Goal: Task Accomplishment & Management: Manage account settings

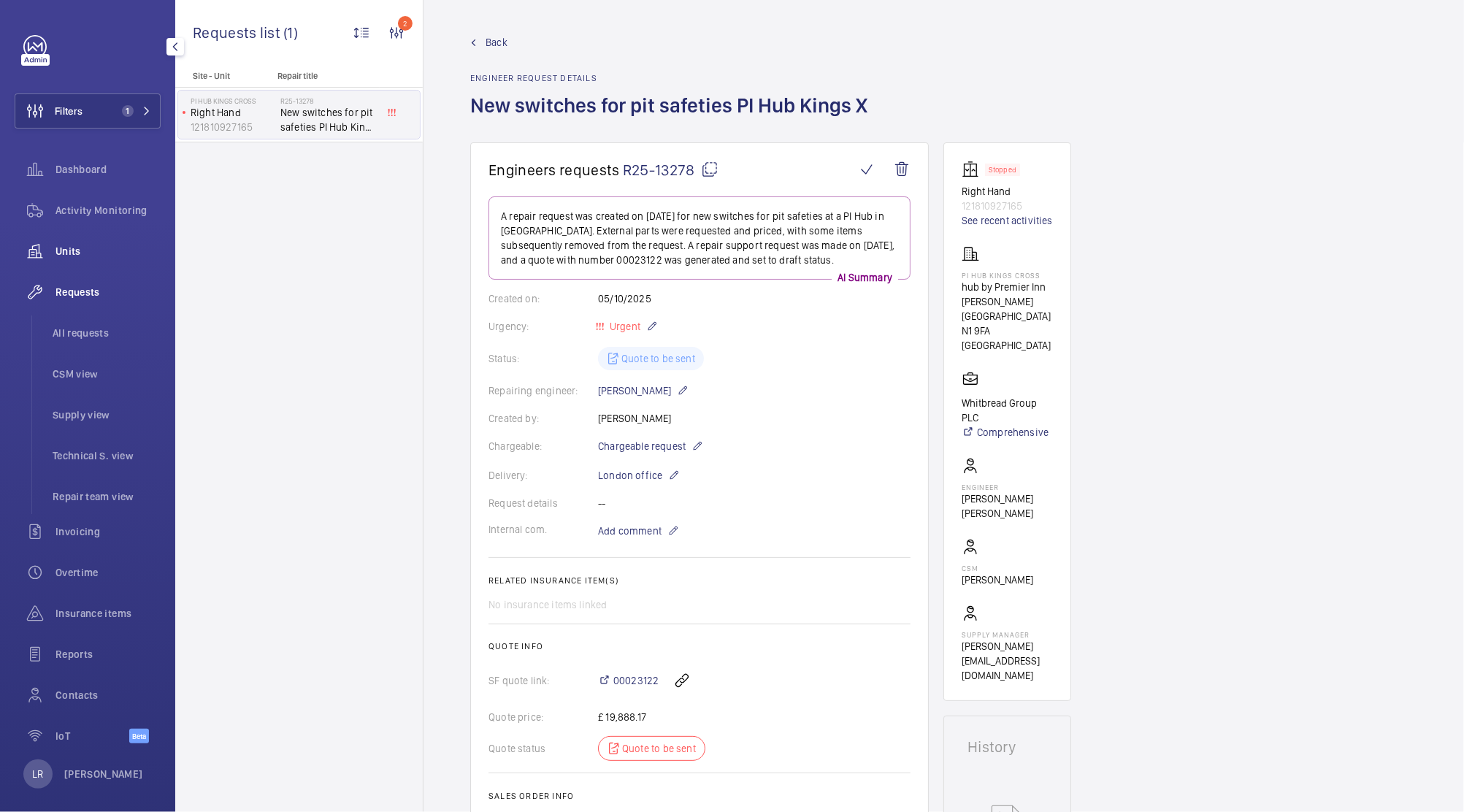
click at [108, 245] on span "Units" at bounding box center [108, 251] width 105 height 15
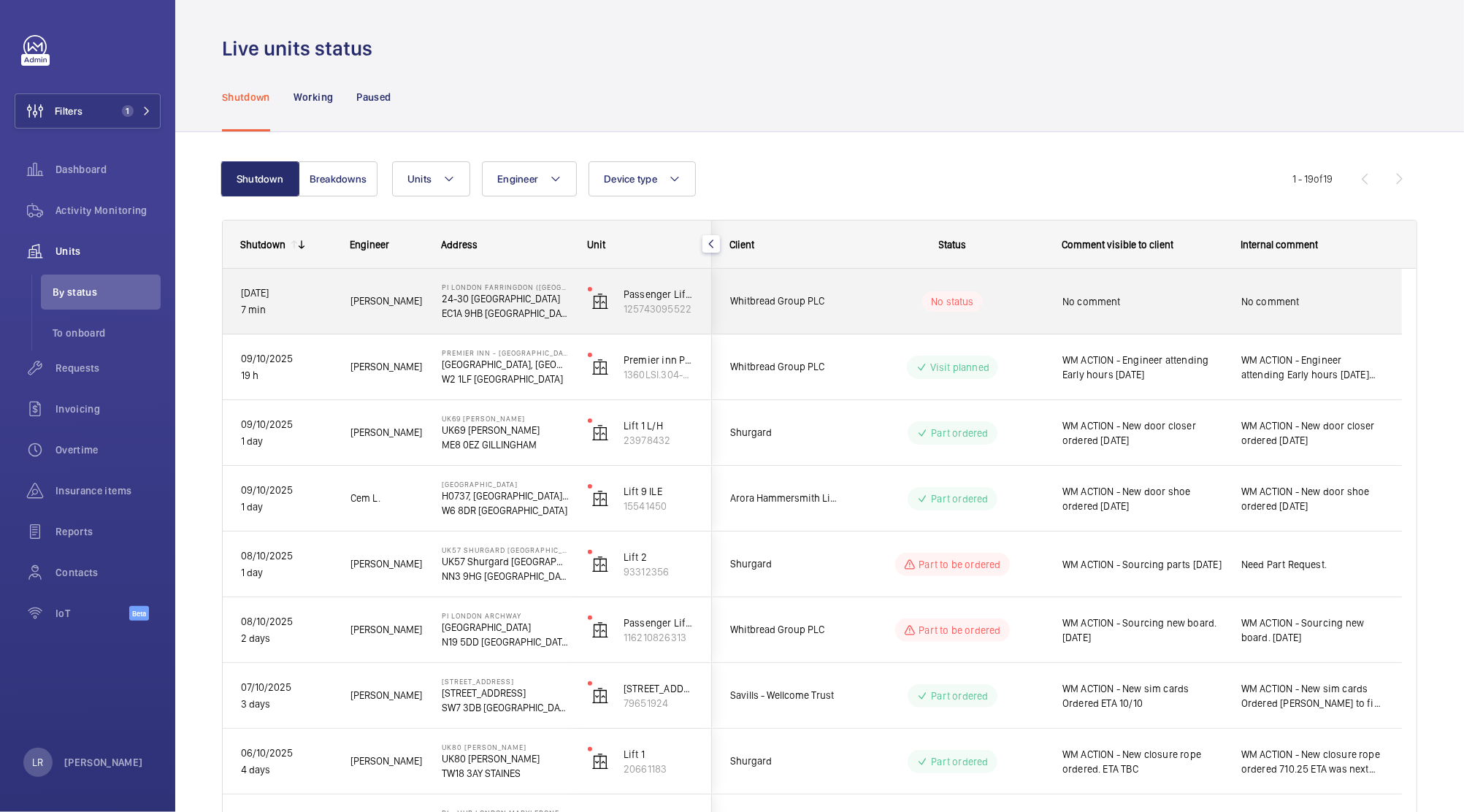
click at [855, 311] on div "No status" at bounding box center [944, 301] width 200 height 49
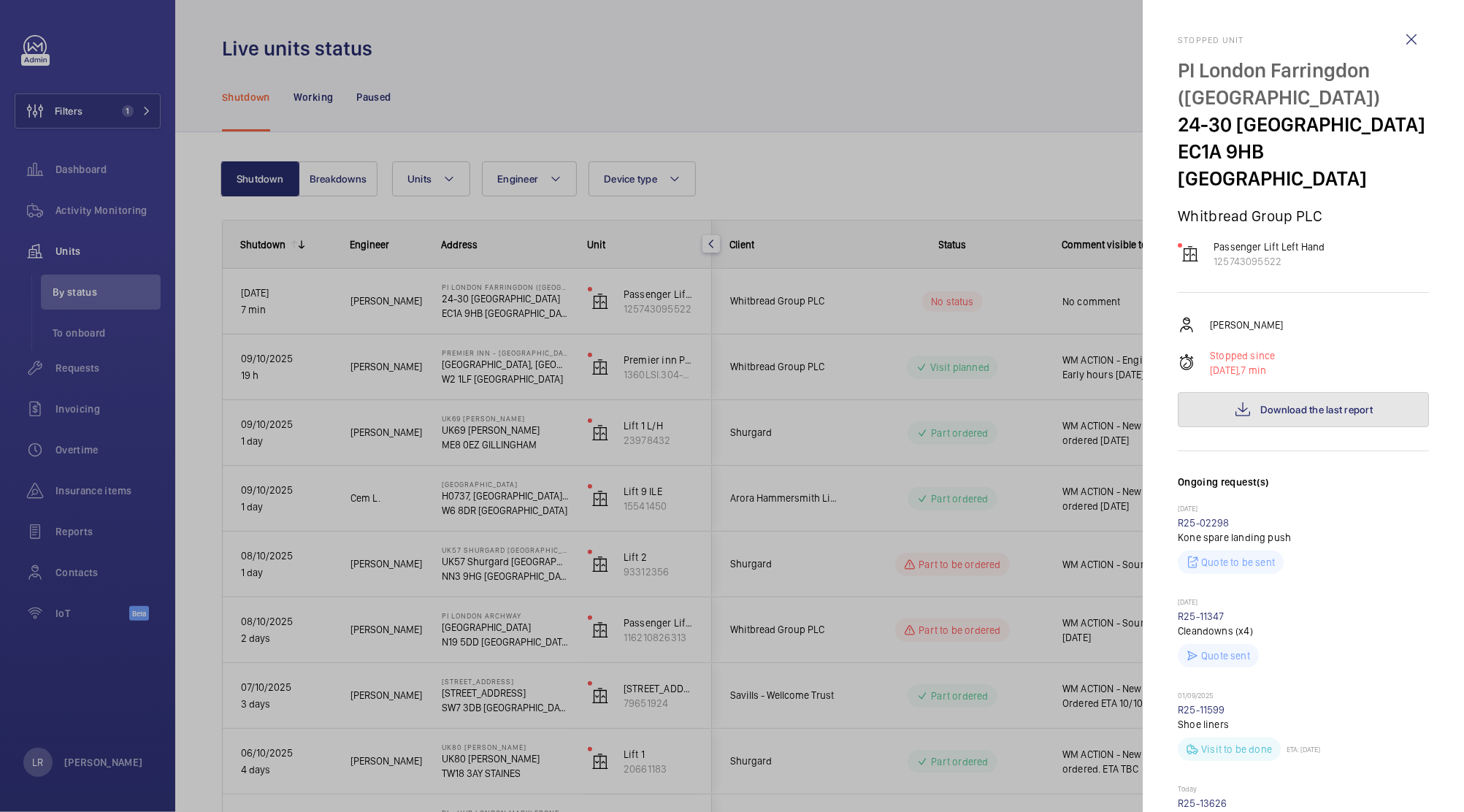
click at [1196, 418] on button "Download the last report" at bounding box center [1303, 409] width 251 height 35
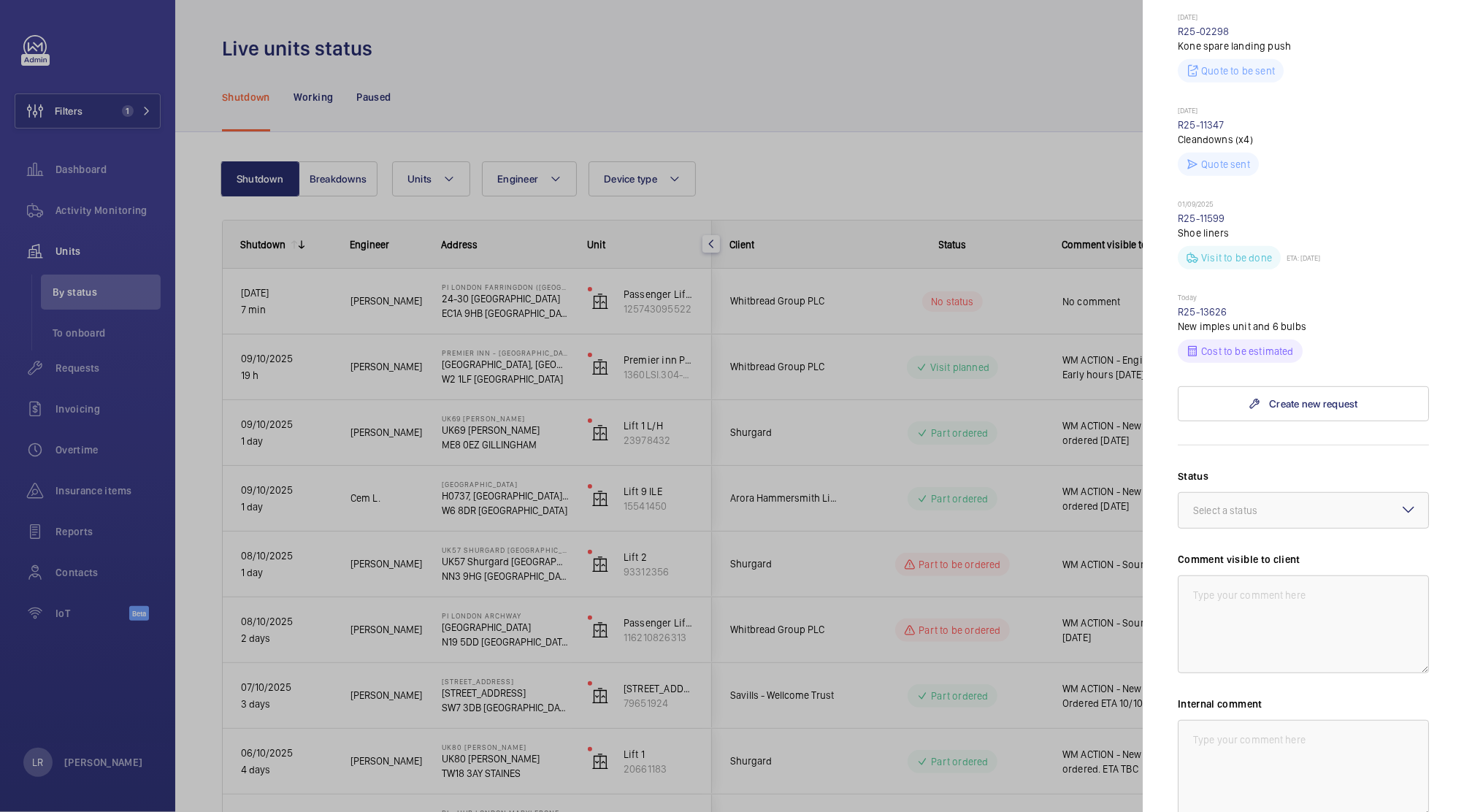
scroll to position [492, 0]
click at [1266, 504] on div "Select a status" at bounding box center [1243, 510] width 101 height 15
click at [1284, 592] on span "Part ordered" at bounding box center [1303, 596] width 221 height 15
click at [1324, 522] on div at bounding box center [1302, 509] width 250 height 35
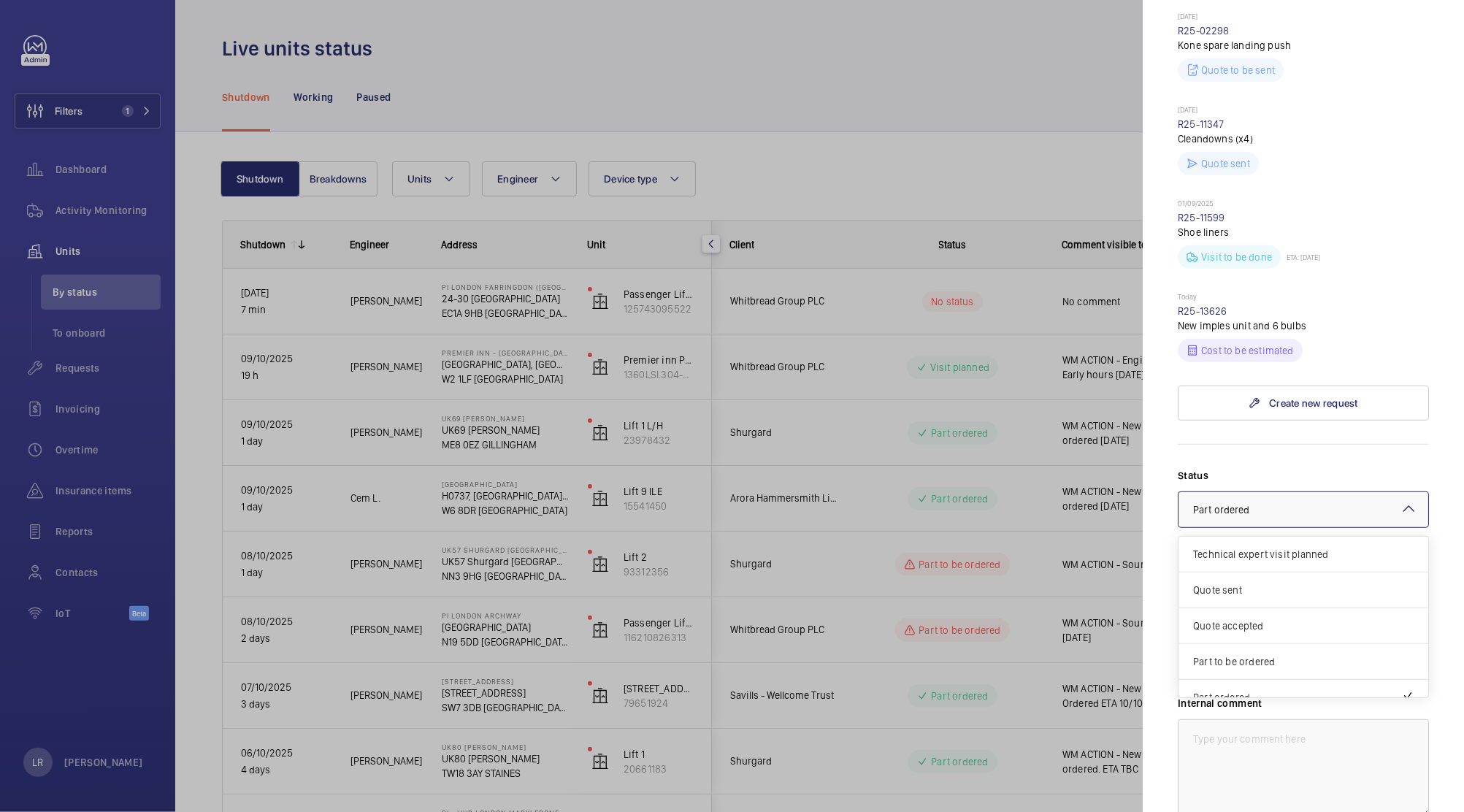
scroll to position [124, 0]
click at [1285, 552] on div "Part to be ordered" at bounding box center [1302, 538] width 250 height 36
click at [1285, 579] on textarea at bounding box center [1303, 623] width 251 height 98
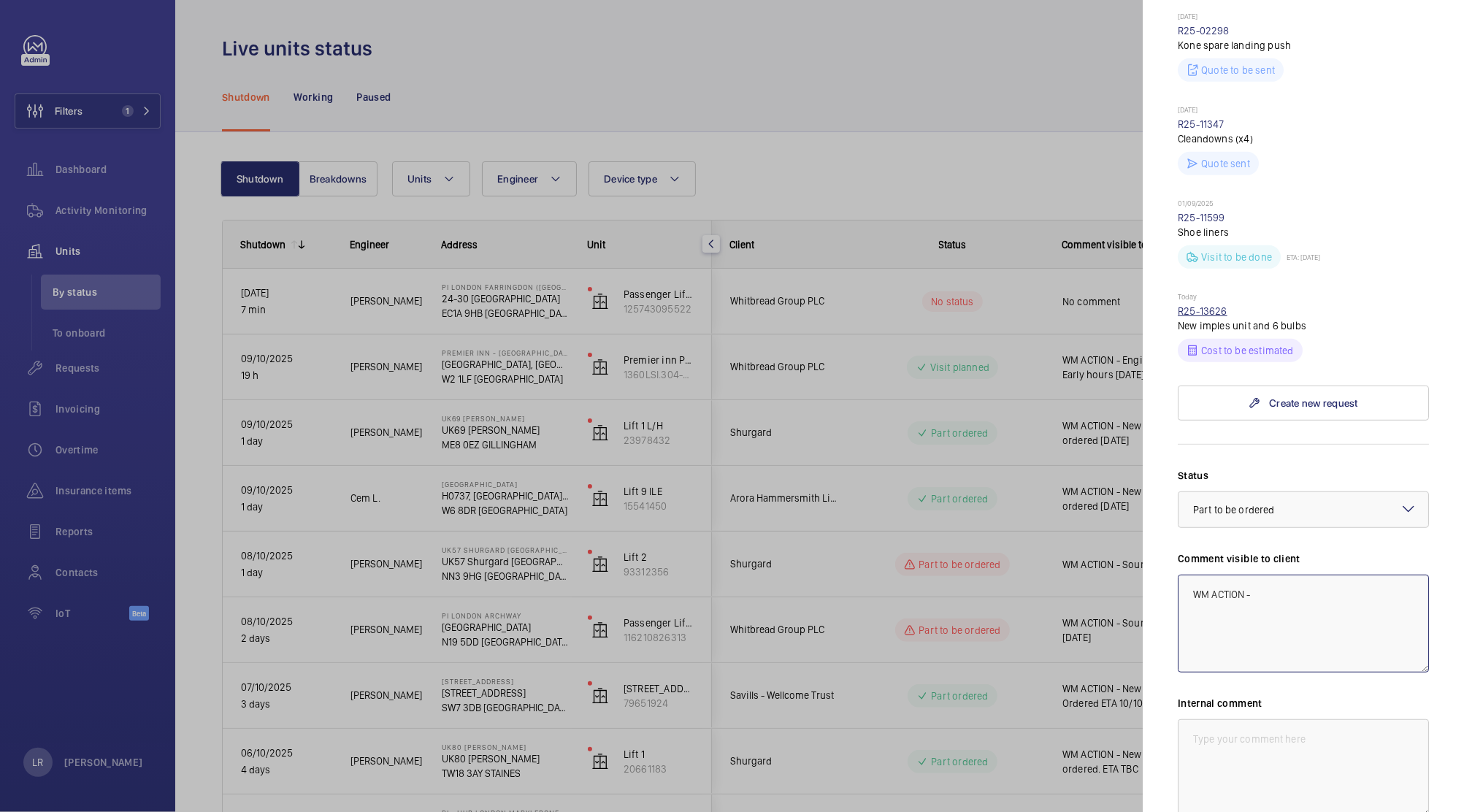
type textarea "WM ACTION -"
click at [1201, 309] on link "R25-13626" at bounding box center [1202, 311] width 49 height 11
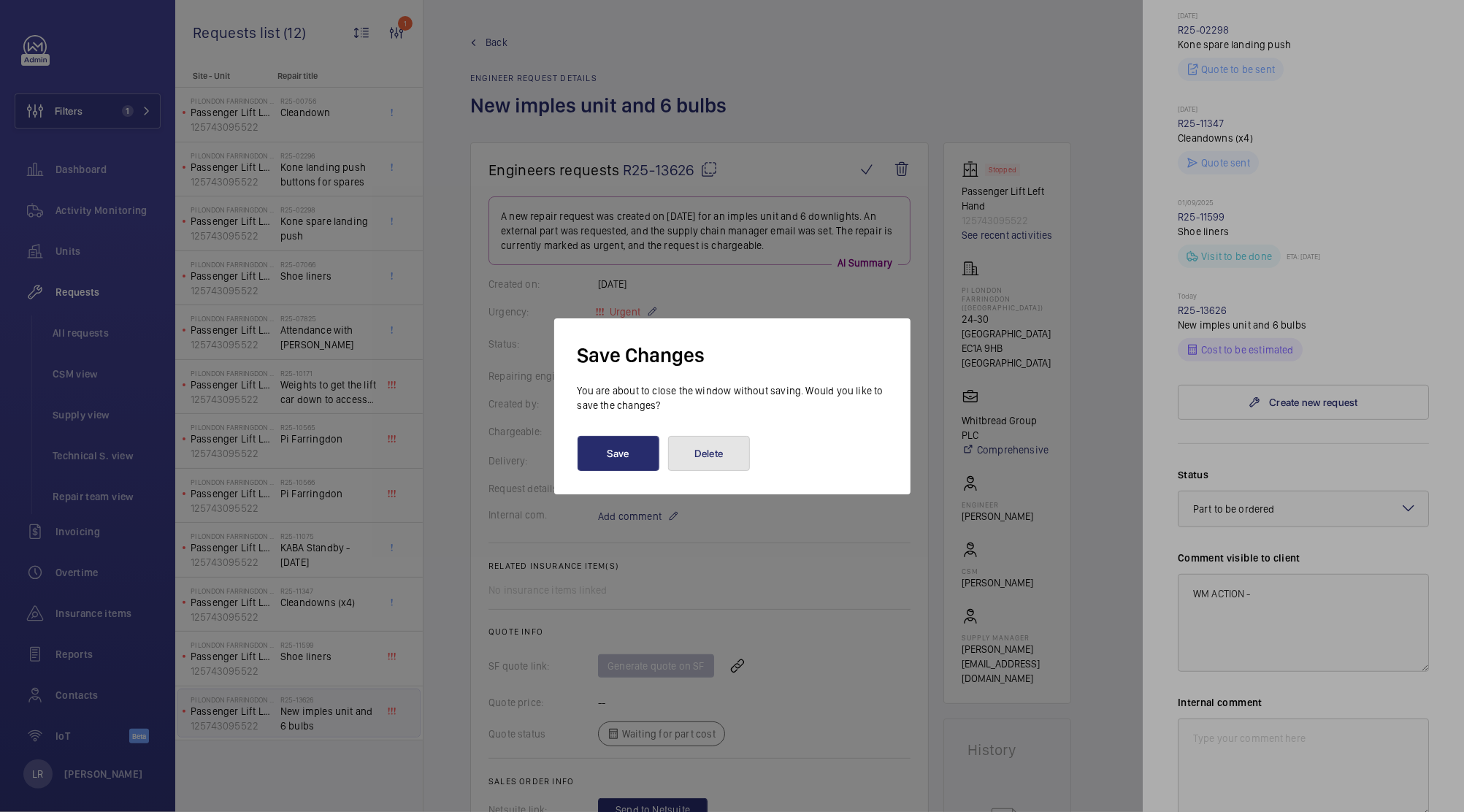
click at [709, 444] on button "Delete" at bounding box center [709, 452] width 82 height 35
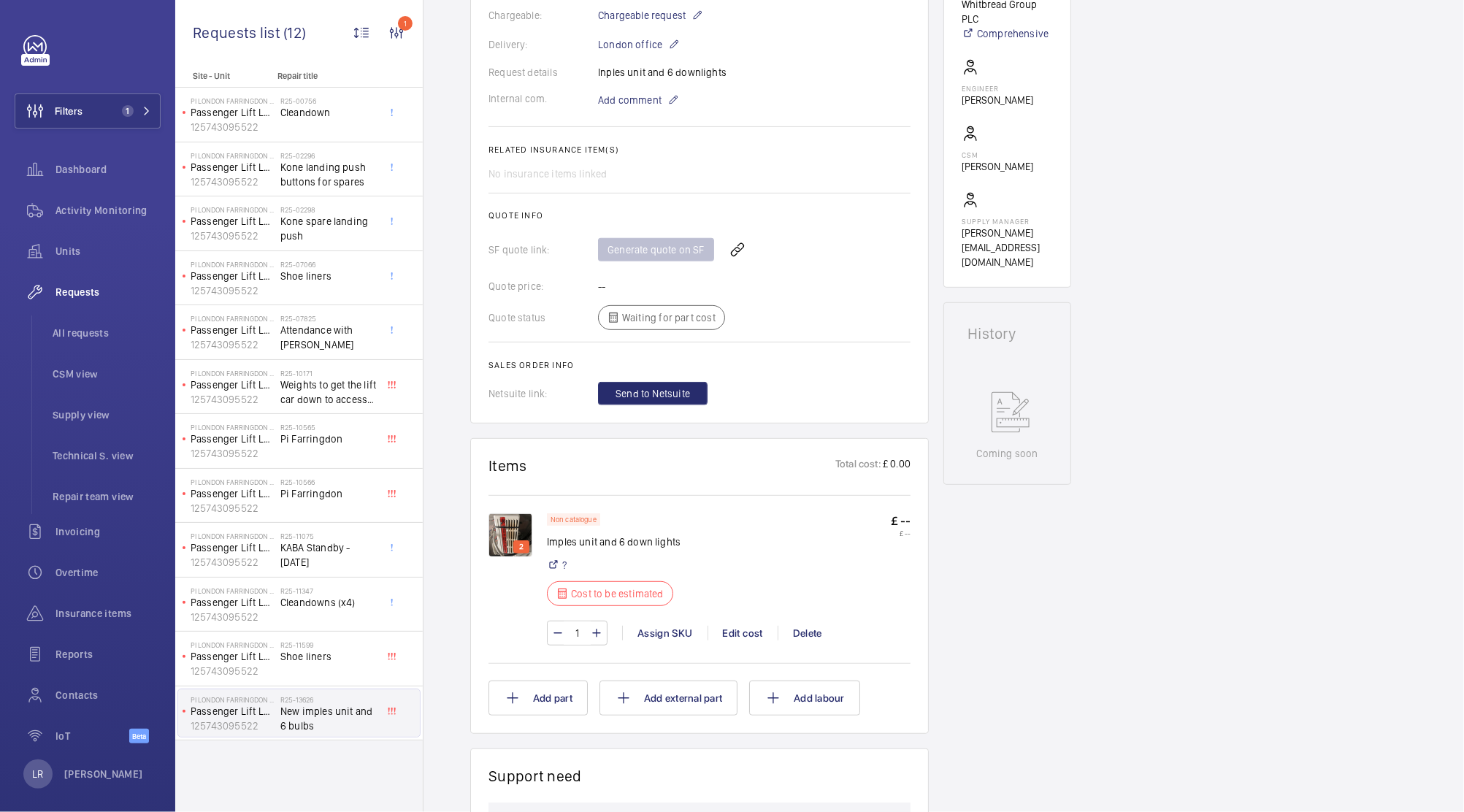
scroll to position [435, 0]
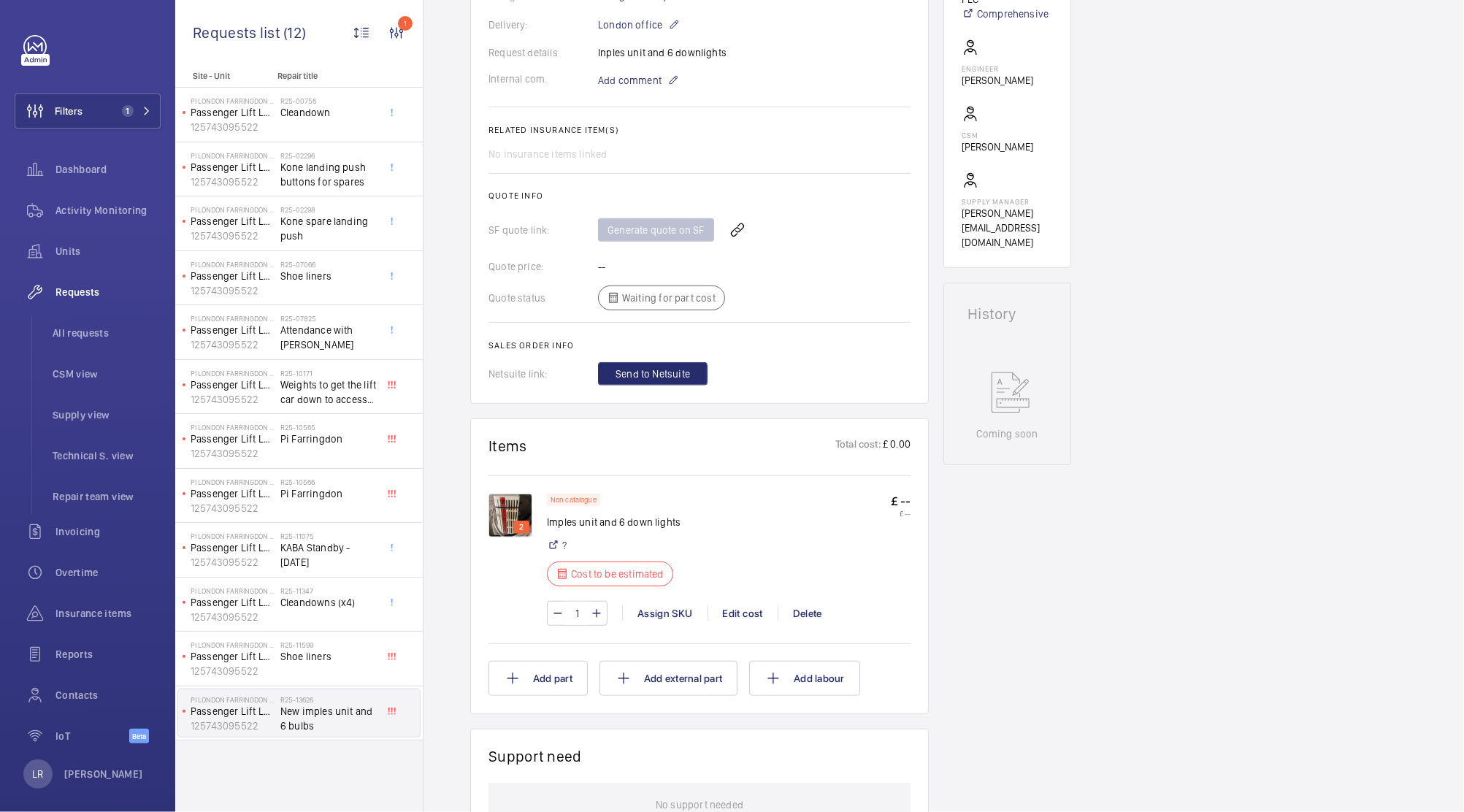
click at [511, 498] on img at bounding box center [511, 515] width 44 height 44
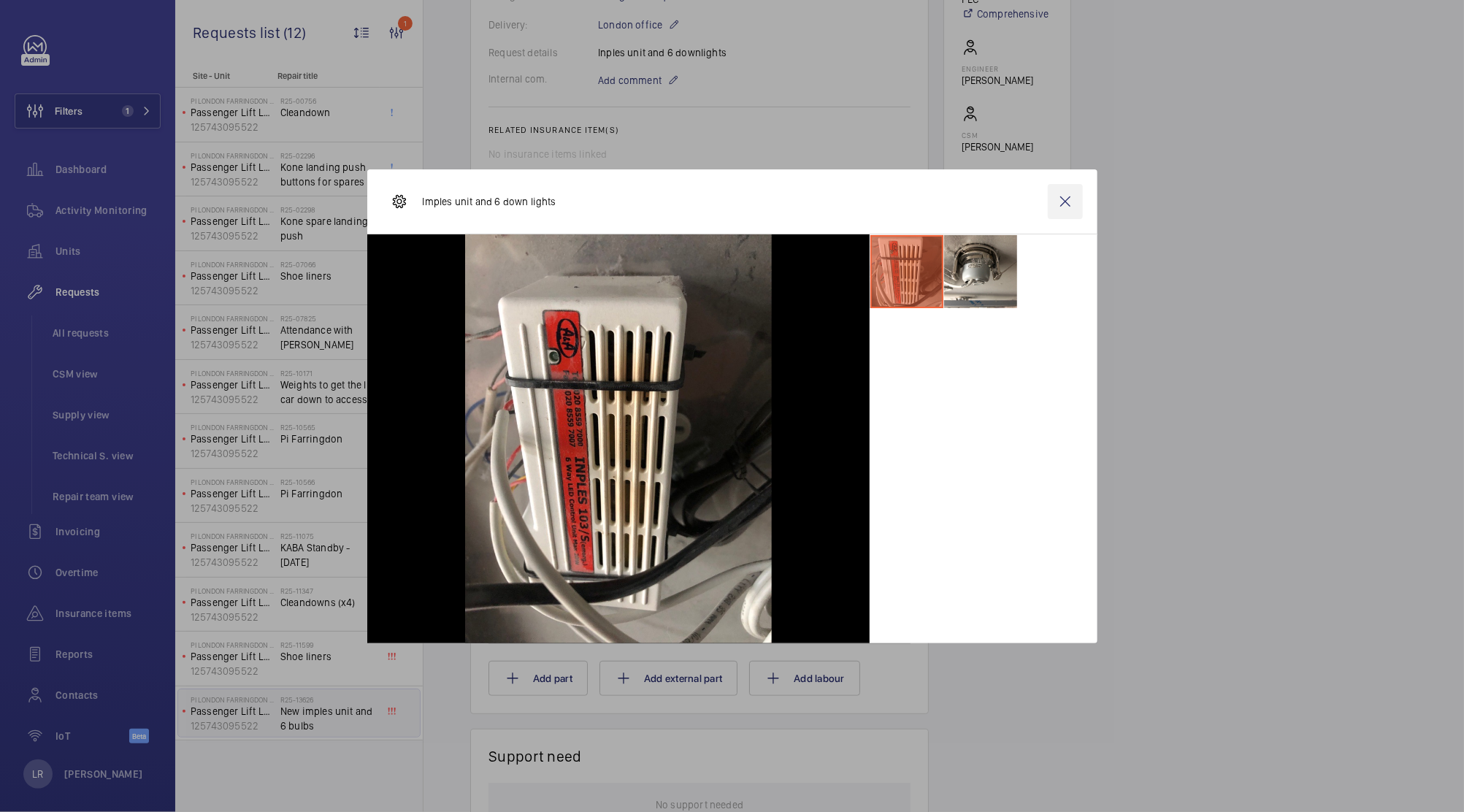
click at [1068, 186] on wm-front-icon-button at bounding box center [1065, 201] width 35 height 35
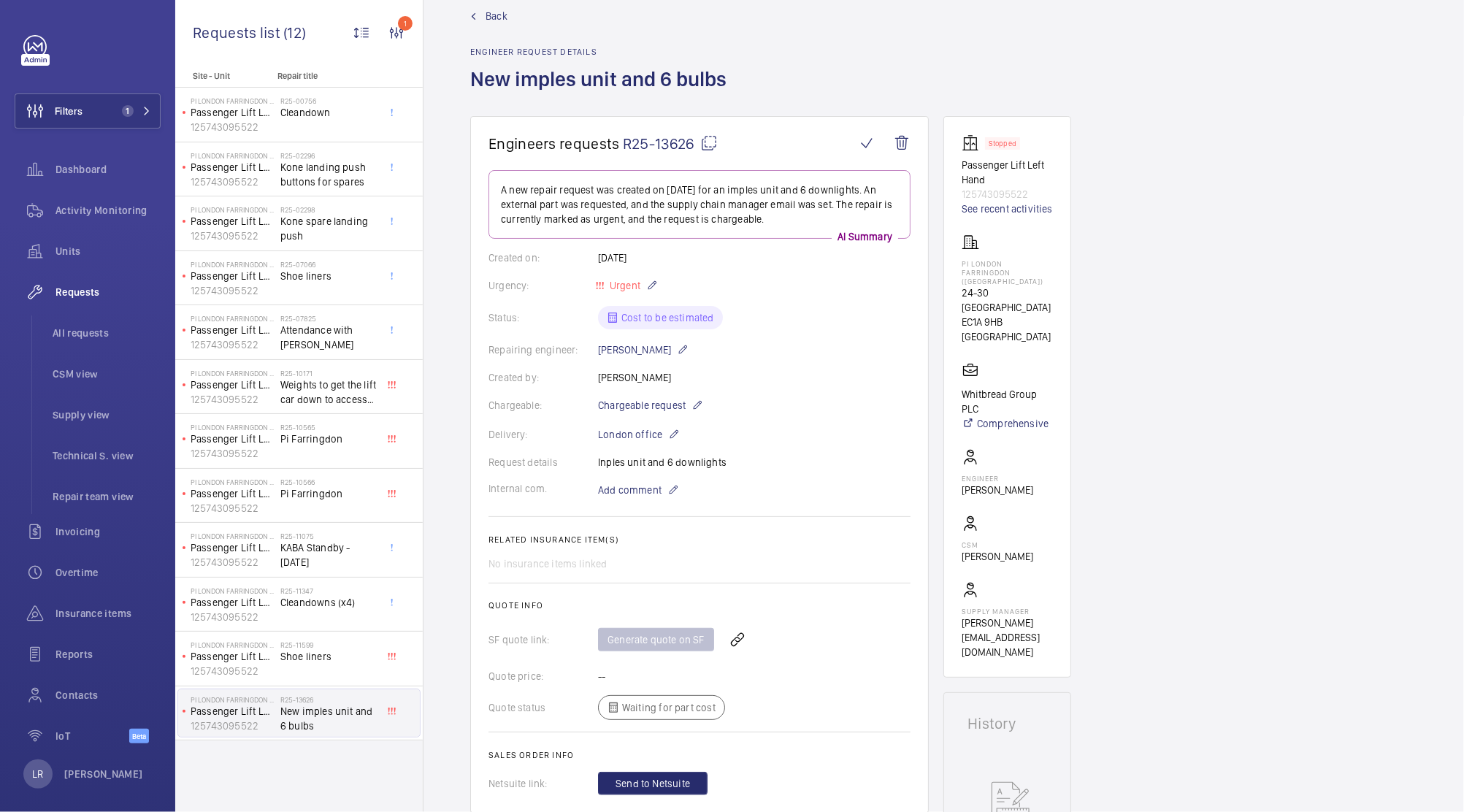
scroll to position [18, 0]
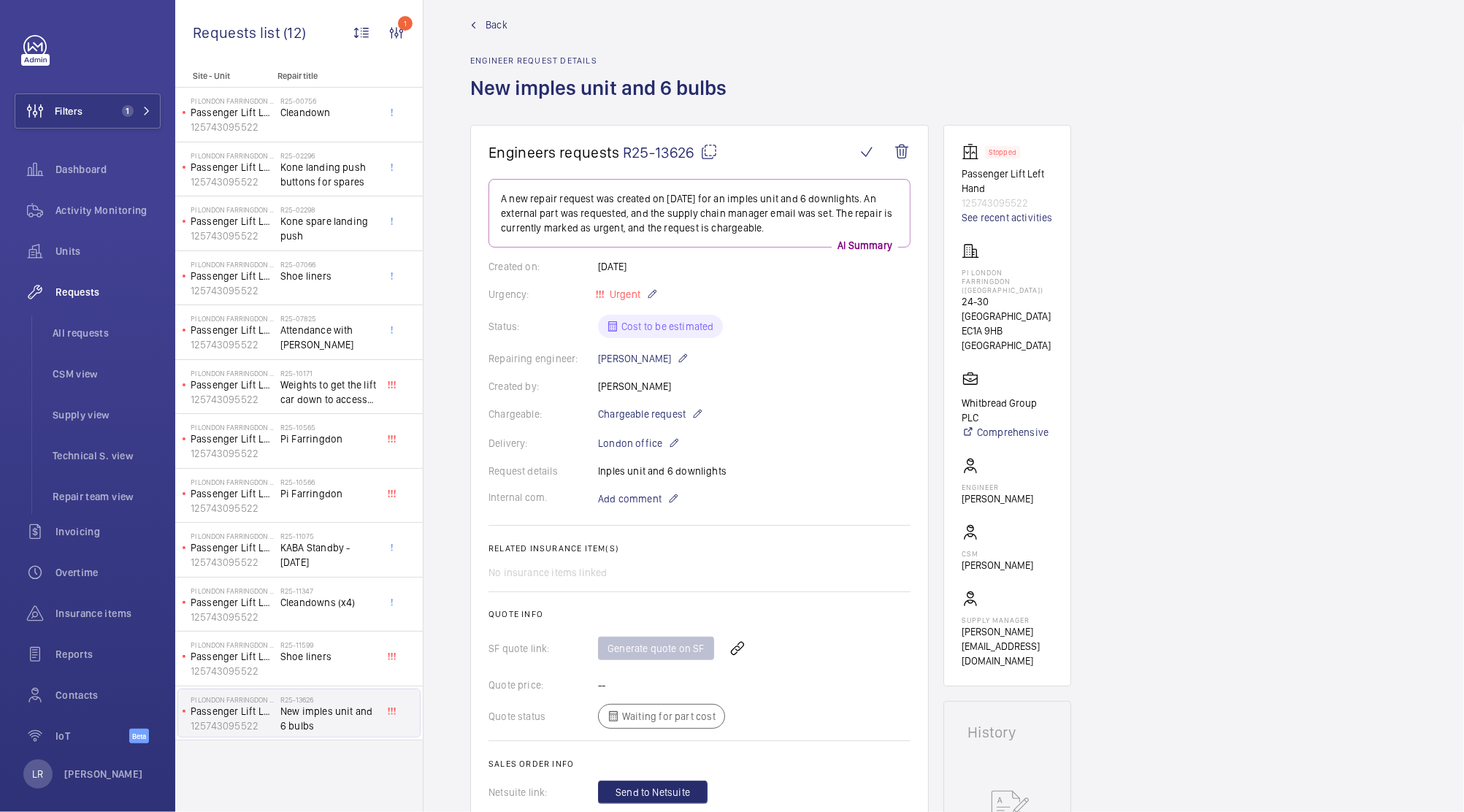
click at [493, 18] on span "Back" at bounding box center [496, 25] width 22 height 15
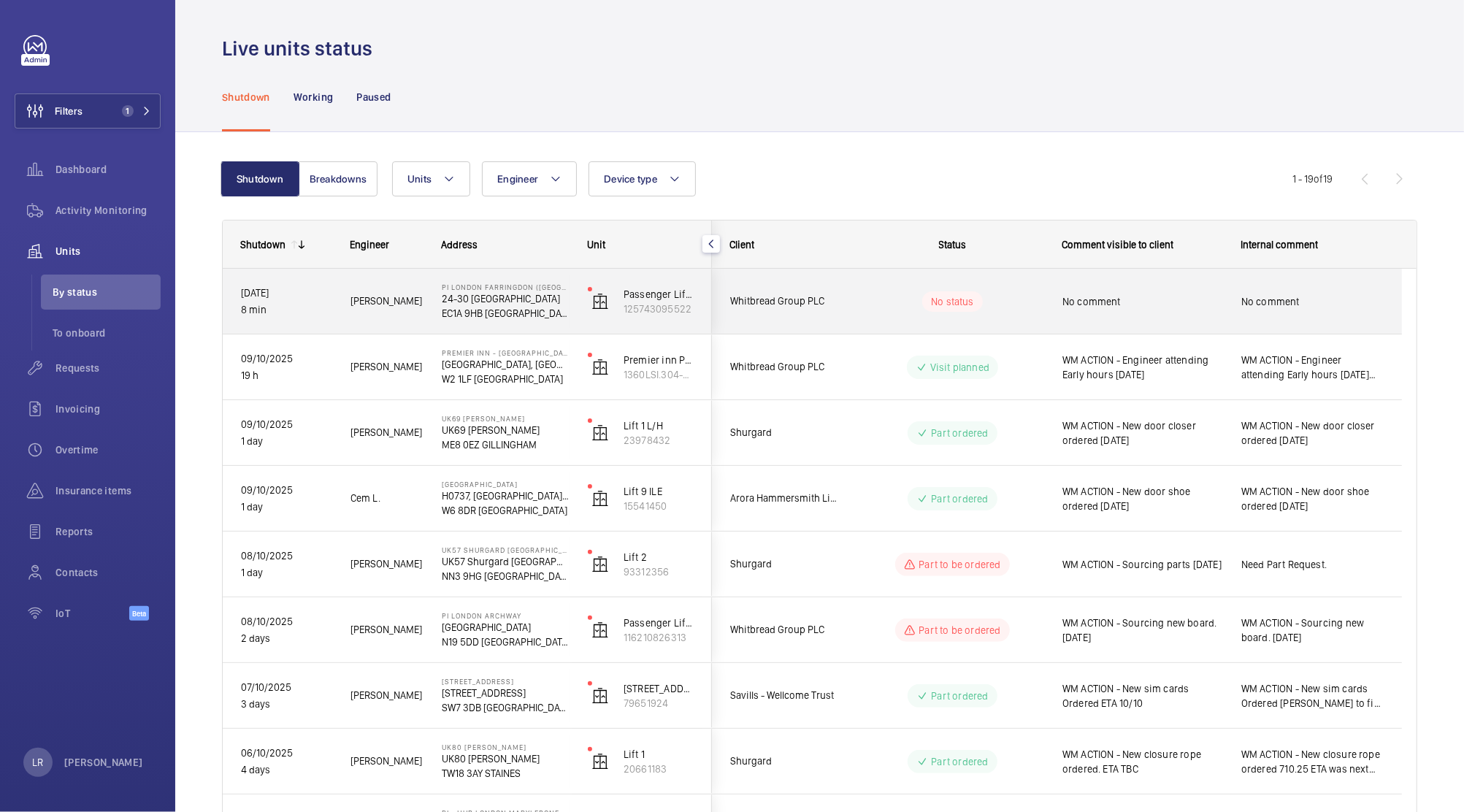
click at [856, 305] on div "No status" at bounding box center [944, 301] width 200 height 49
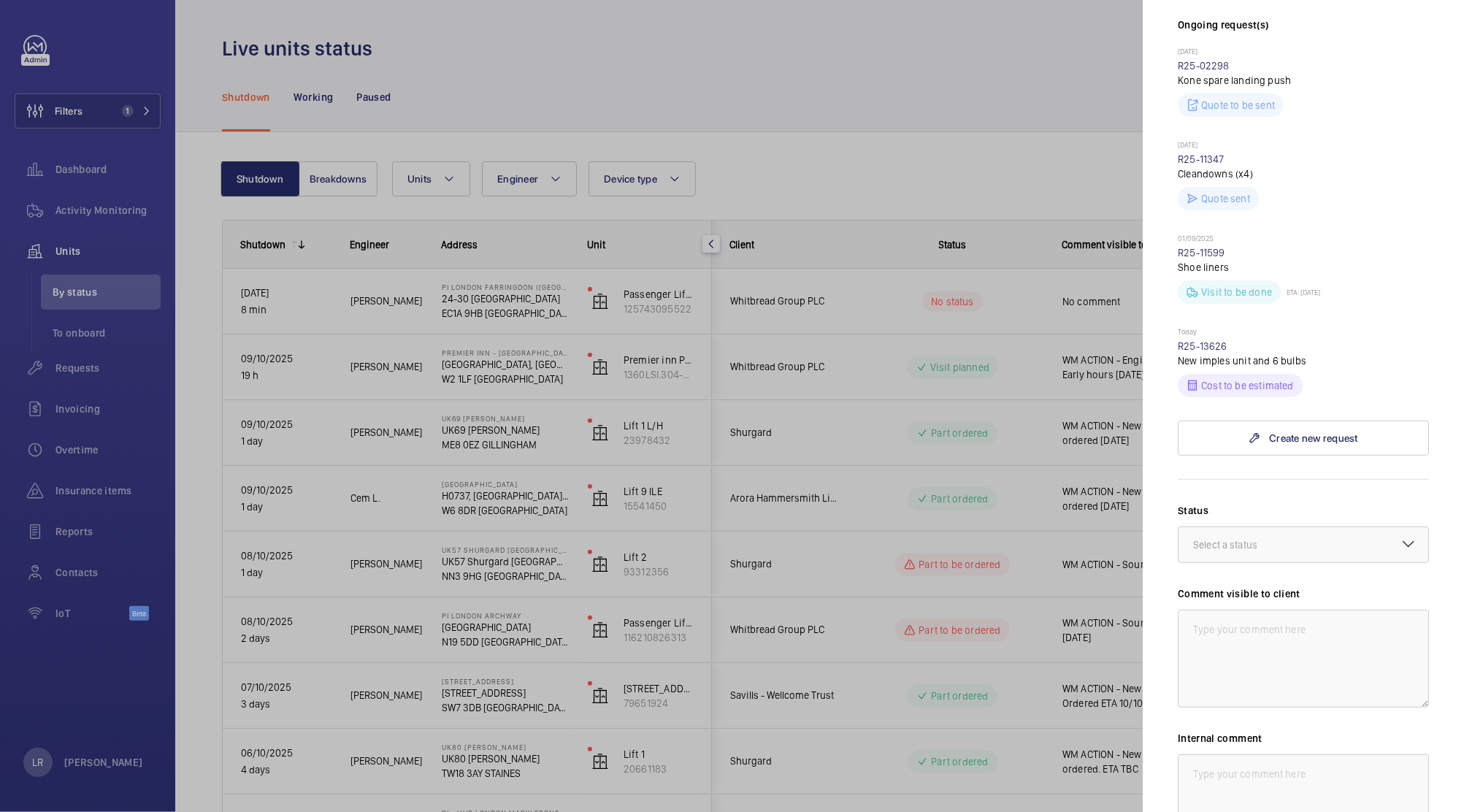
scroll to position [462, 0]
click at [1308, 512] on wm-front-input-dropdown "Status Select a status" at bounding box center [1303, 528] width 251 height 60
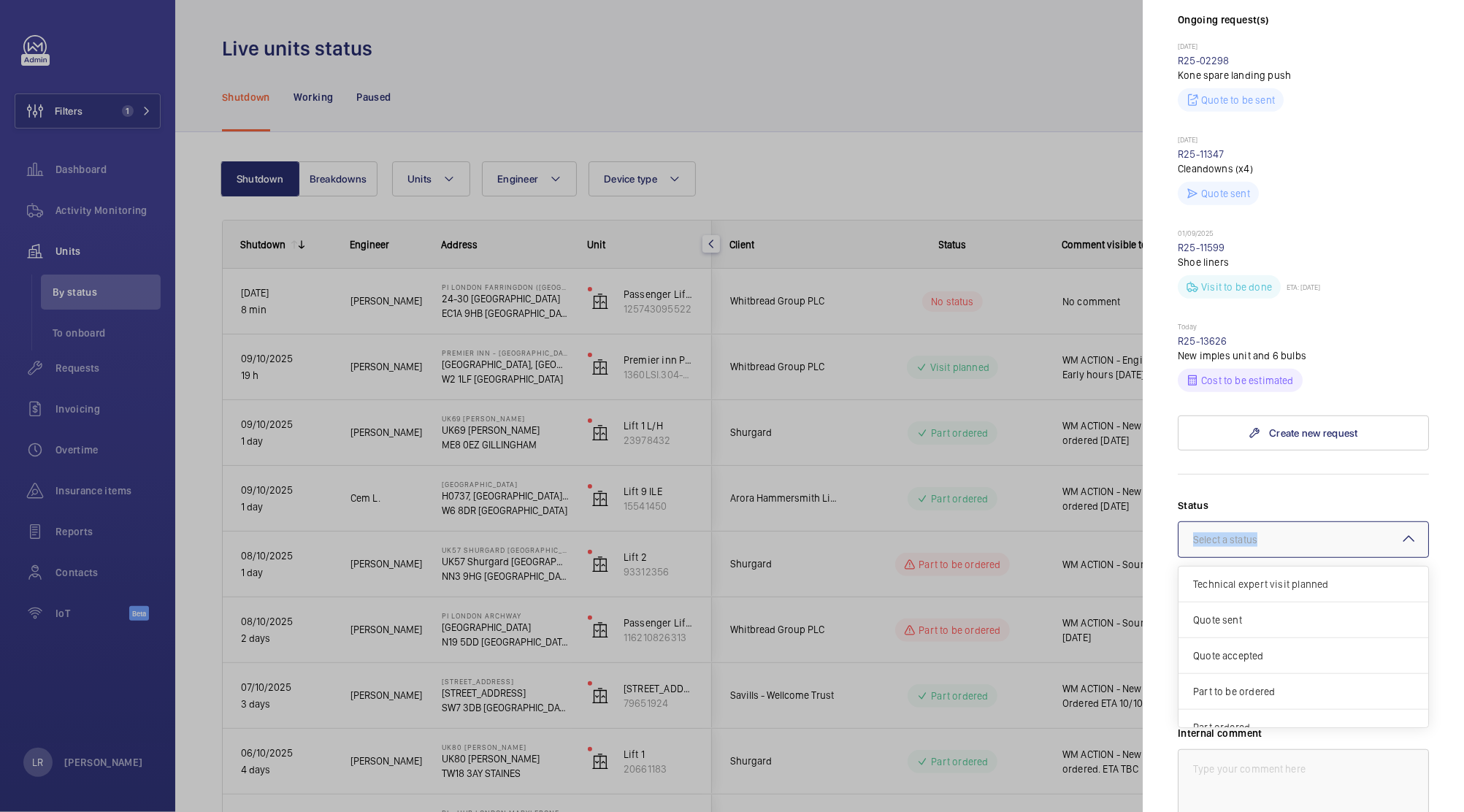
click at [1281, 555] on div at bounding box center [1302, 539] width 250 height 35
click at [1271, 655] on span "Part to be ordered" at bounding box center [1303, 653] width 221 height 15
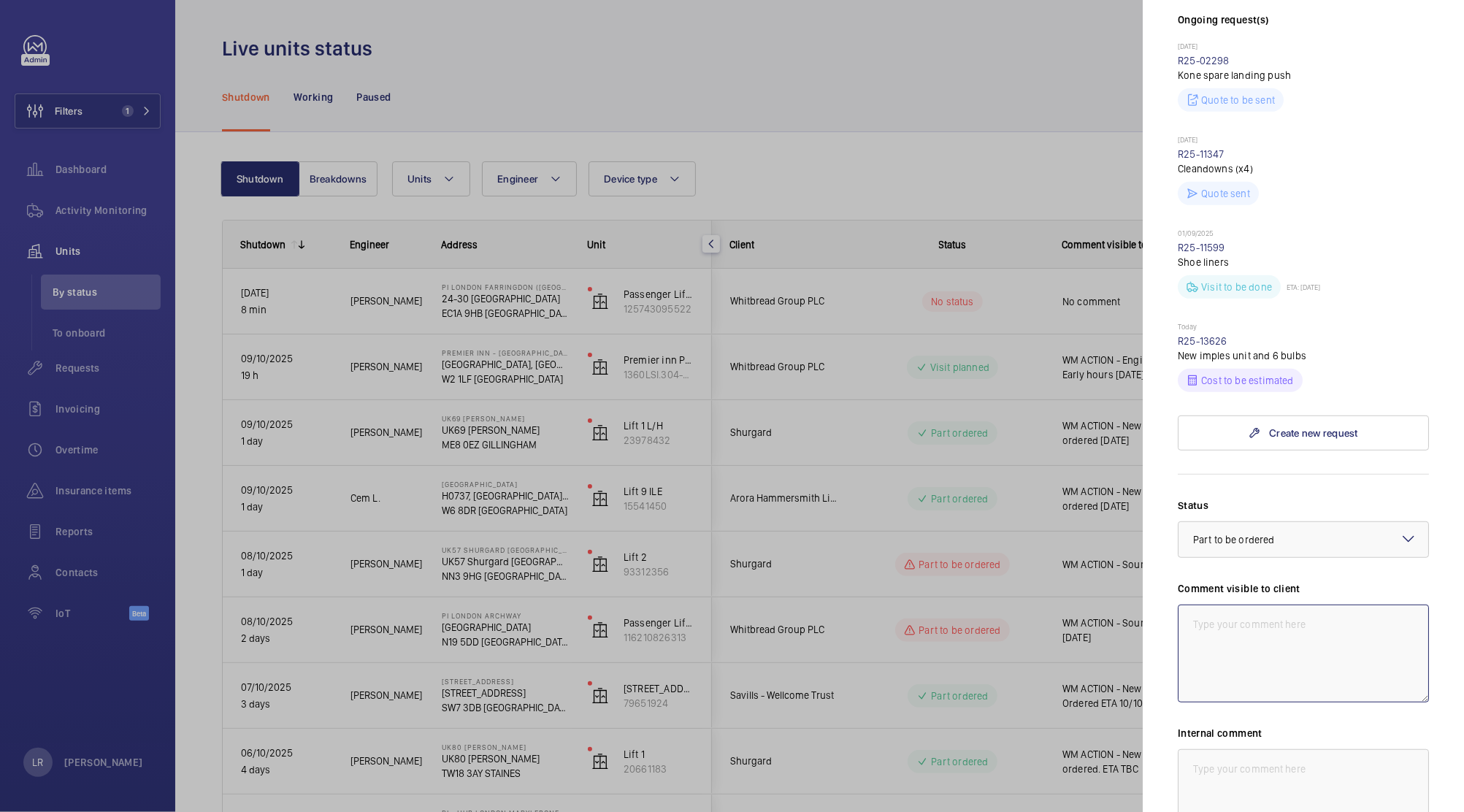
click at [1342, 648] on textarea at bounding box center [1303, 653] width 251 height 98
type textarea "WM ACTION - Sourcing new lighting [DATE]"
drag, startPoint x: 1399, startPoint y: 622, endPoint x: 1174, endPoint y: 616, distance: 225.1
click at [1174, 616] on mat-sidenav "Stopped unit PI London Farringdon (Smithfield) 24-30 West Smithfield EC1A 9HB W…" at bounding box center [1303, 406] width 322 height 812
click at [1247, 776] on textarea at bounding box center [1303, 797] width 251 height 98
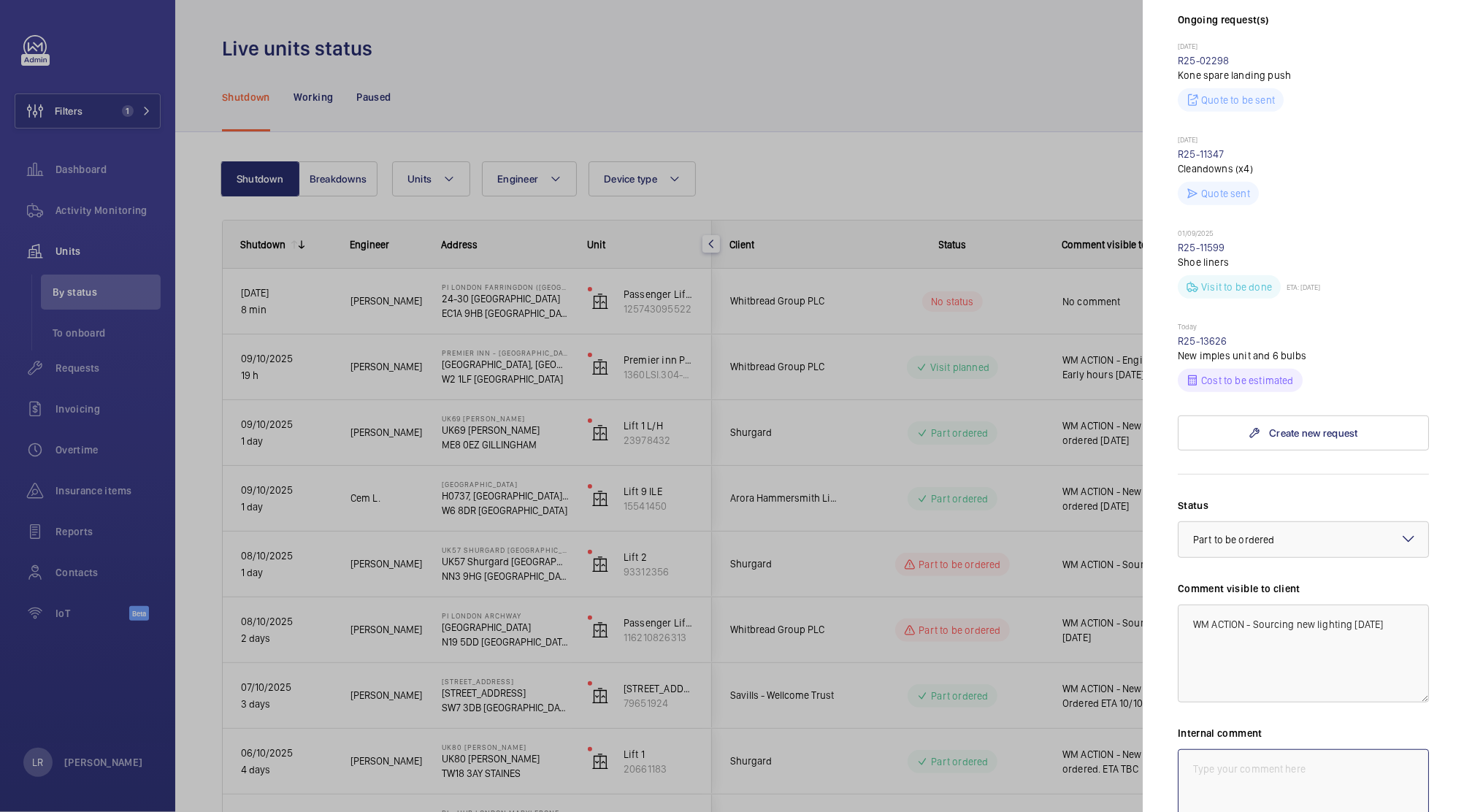
paste textarea "WM ACTION - Sourcing new lighting [DATE]"
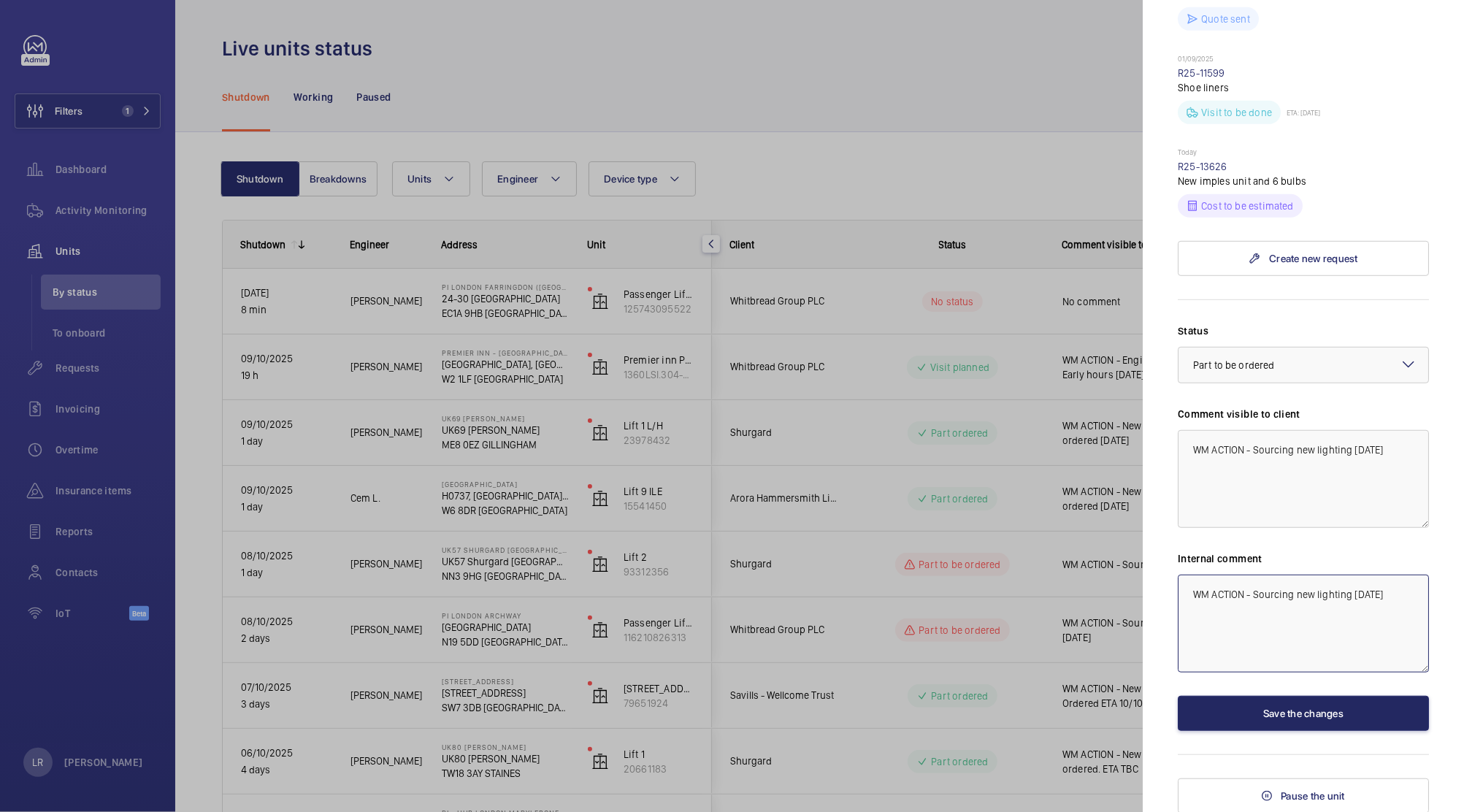
type textarea "WM ACTION - Sourcing new lighting [DATE]"
click at [1319, 709] on button "Save the changes" at bounding box center [1303, 713] width 251 height 35
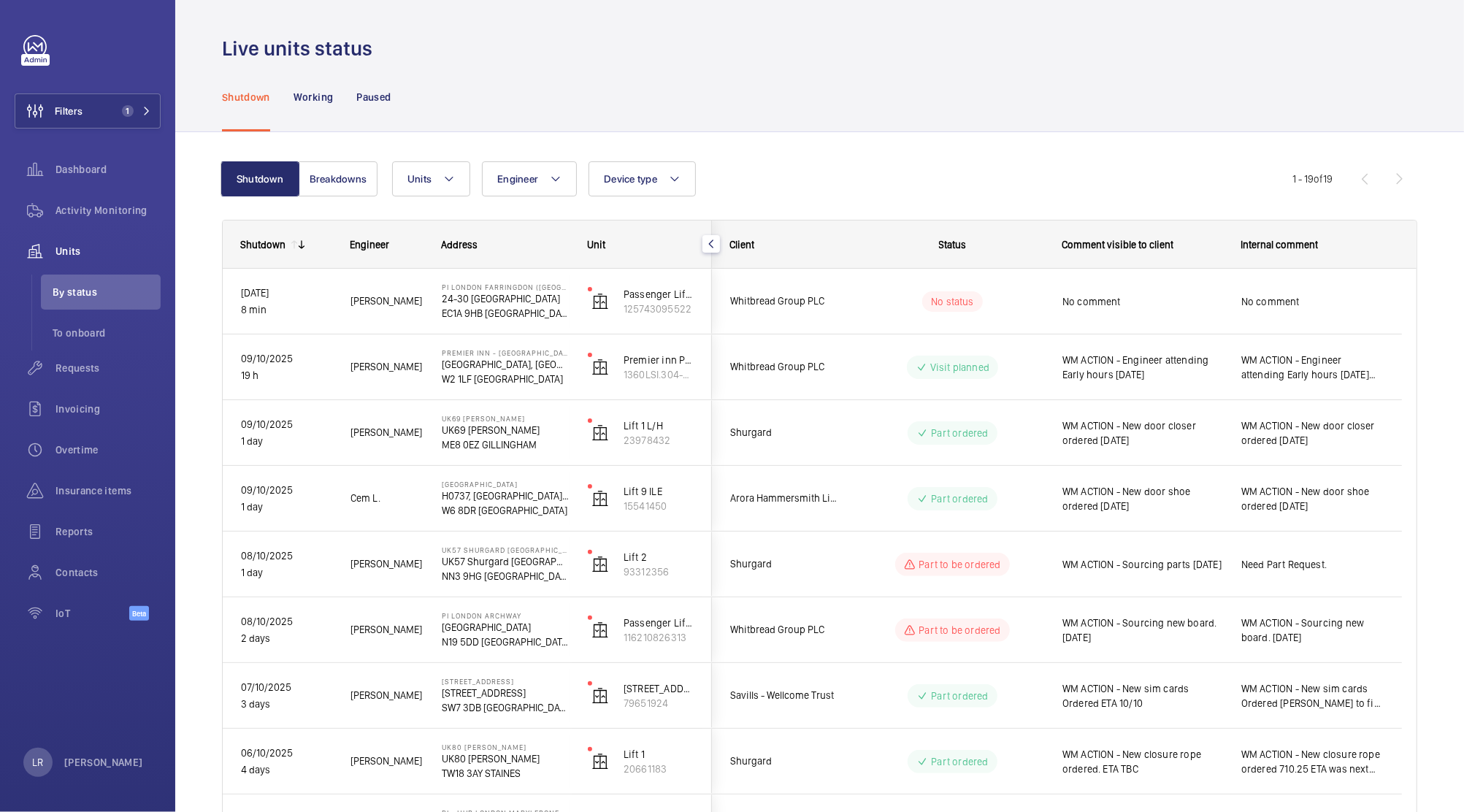
scroll to position [0, 0]
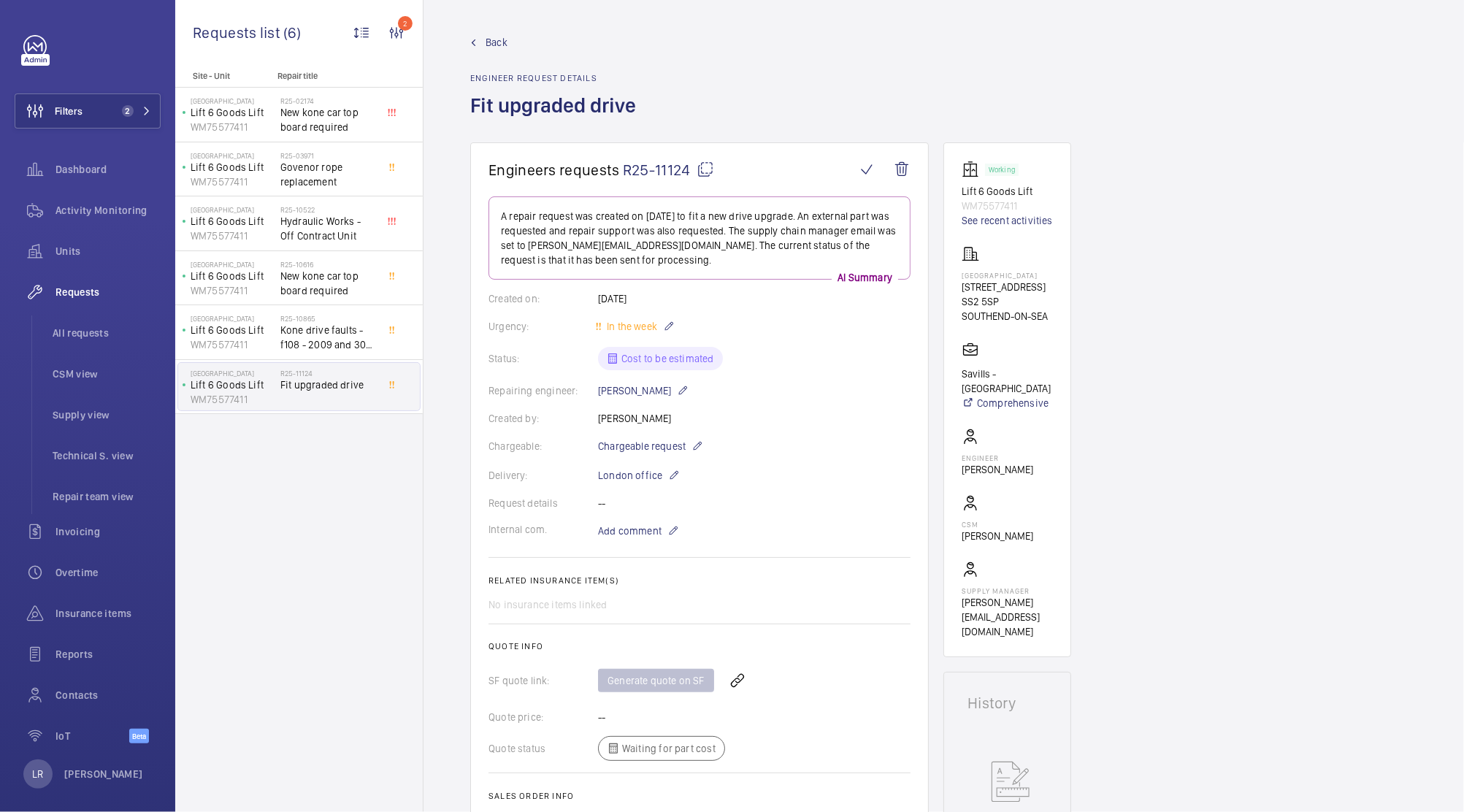
click at [506, 33] on wm-front-admin-header "Back Engineer request details Fit upgraded drive" at bounding box center [944, 71] width 1041 height 142
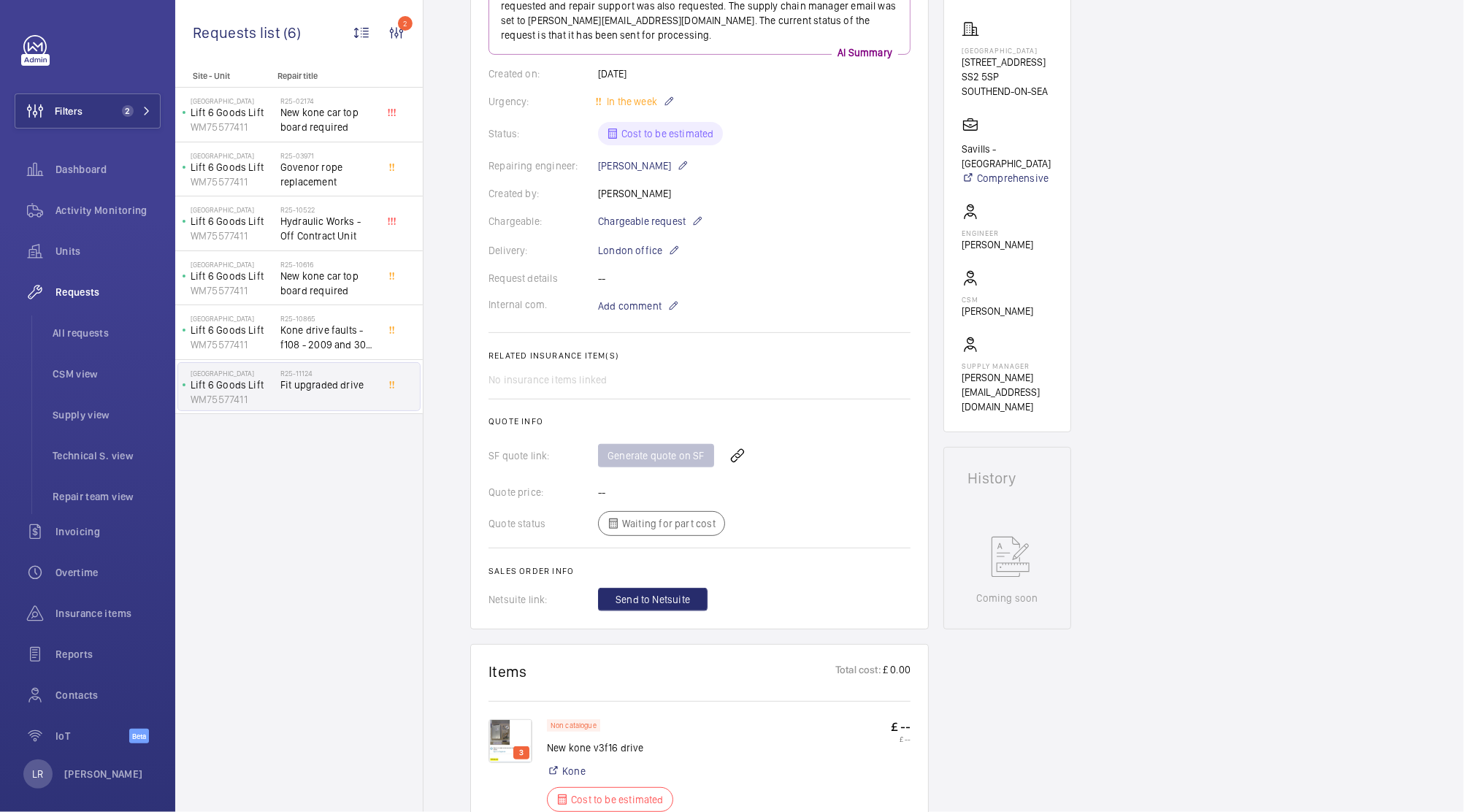
scroll to position [224, 0]
click at [595, 387] on div "No insurance items linked" at bounding box center [700, 381] width 422 height 15
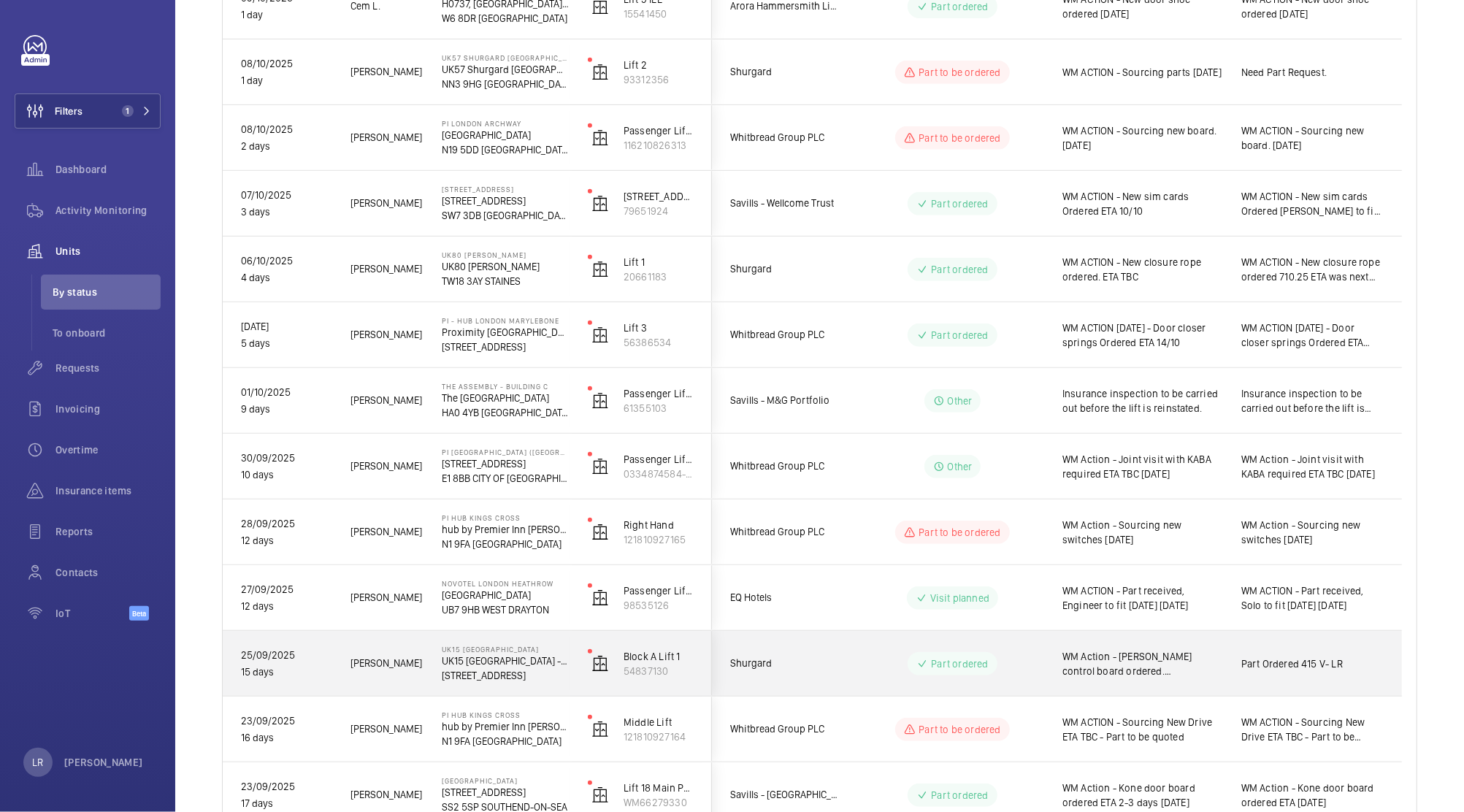
scroll to position [532, 0]
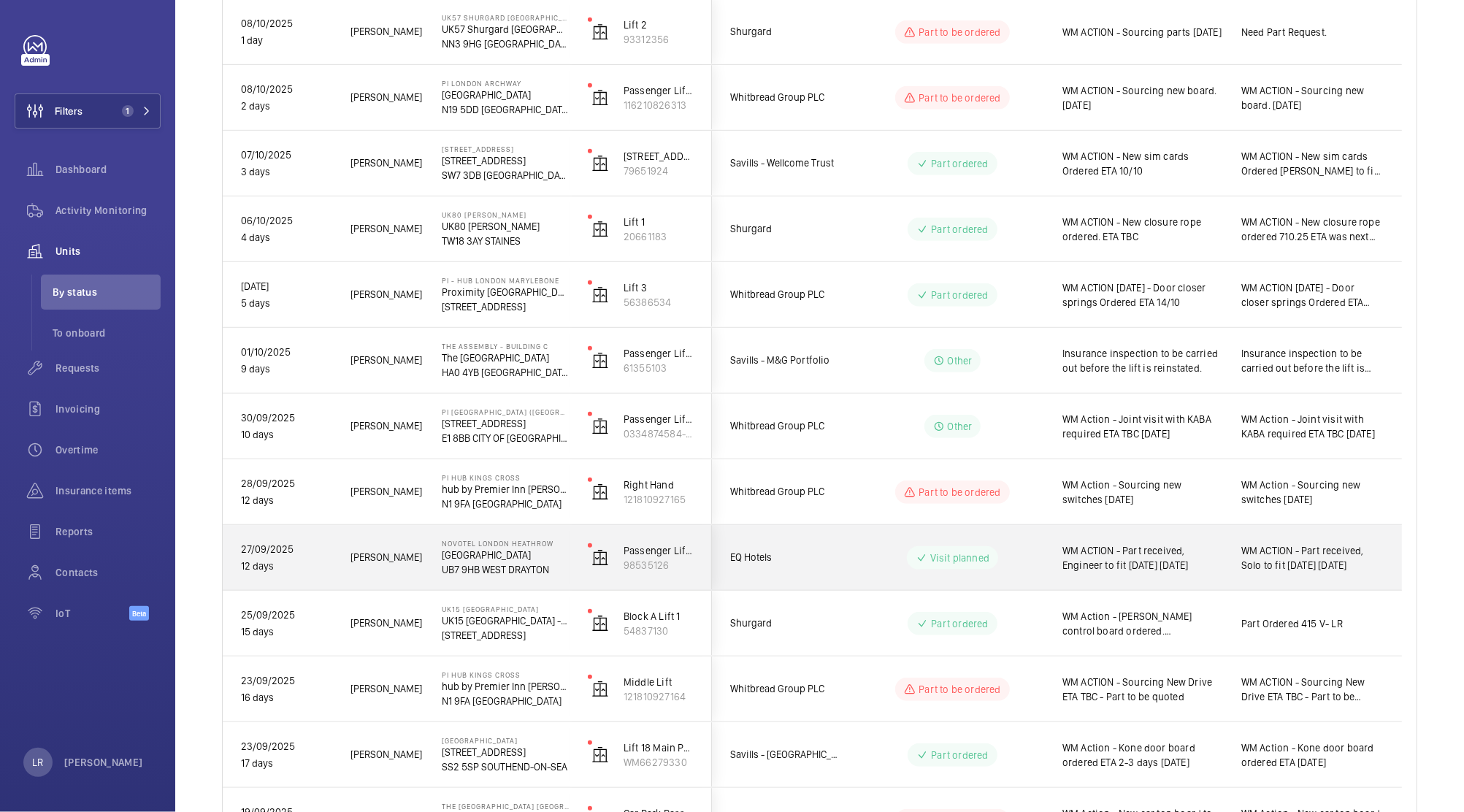
click at [831, 574] on div "EQ Hotels" at bounding box center [777, 557] width 130 height 46
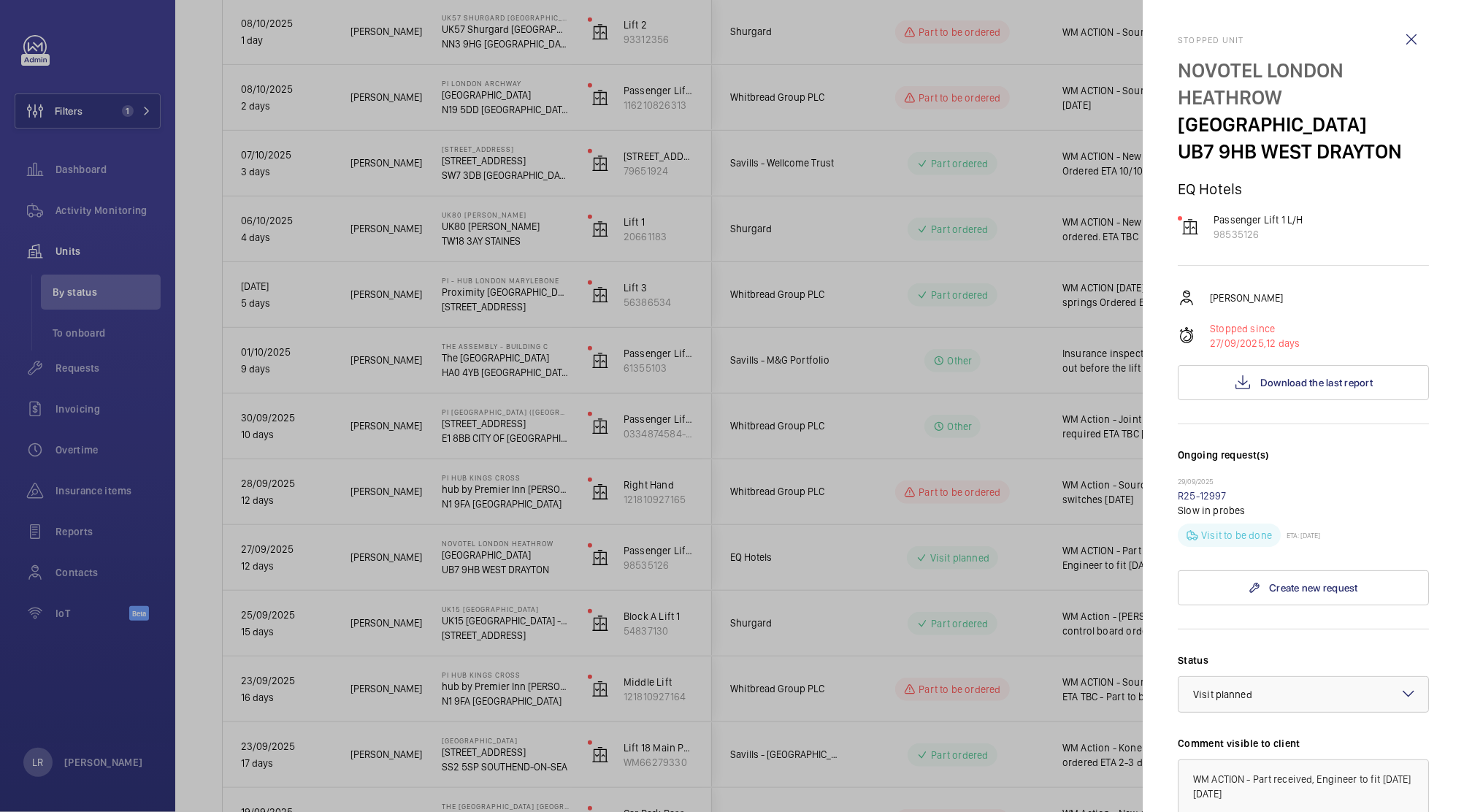
click at [934, 531] on div at bounding box center [732, 406] width 1464 height 812
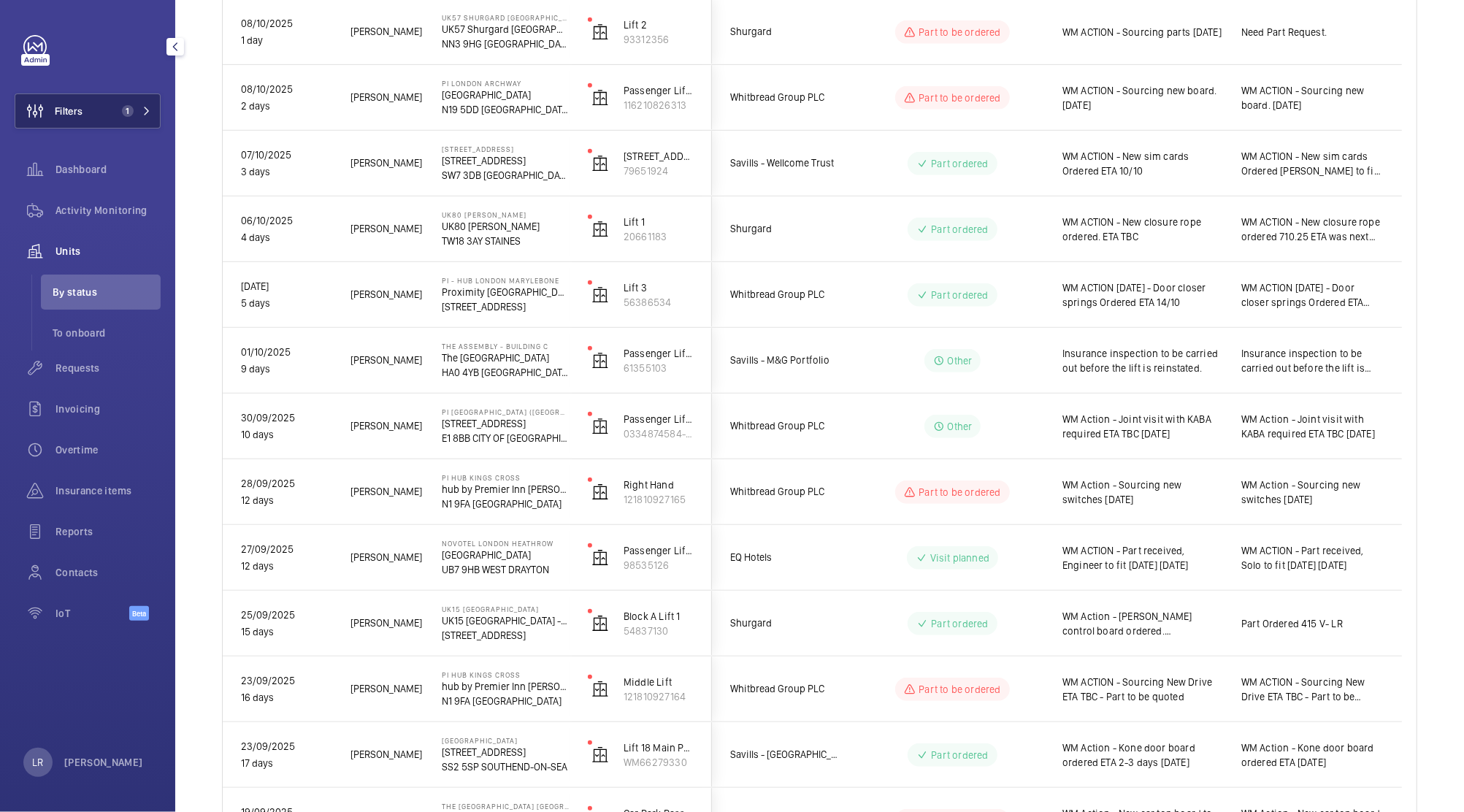
click at [99, 96] on button "Filters 1" at bounding box center [87, 111] width 146 height 35
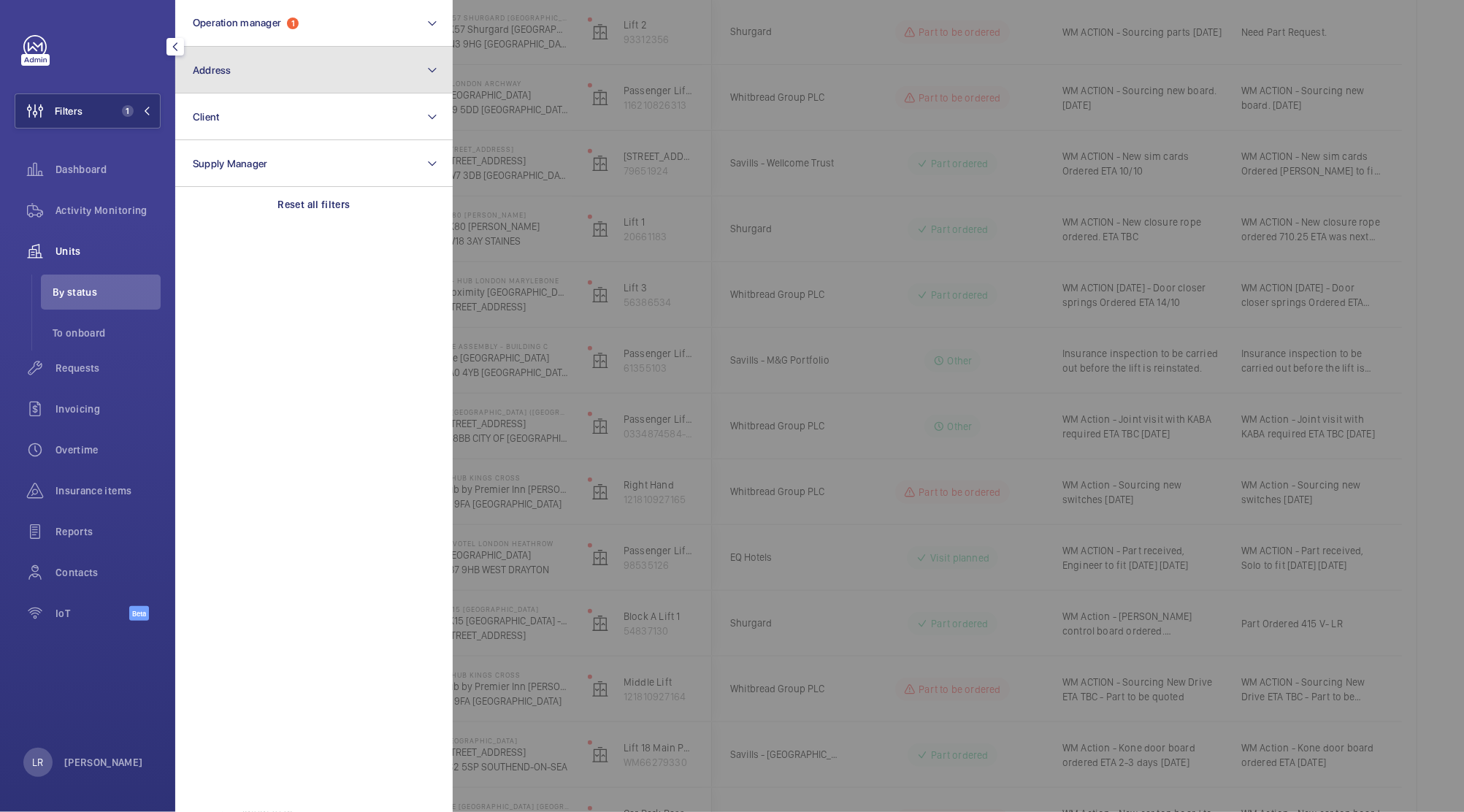
click at [242, 79] on button "Address" at bounding box center [313, 70] width 277 height 47
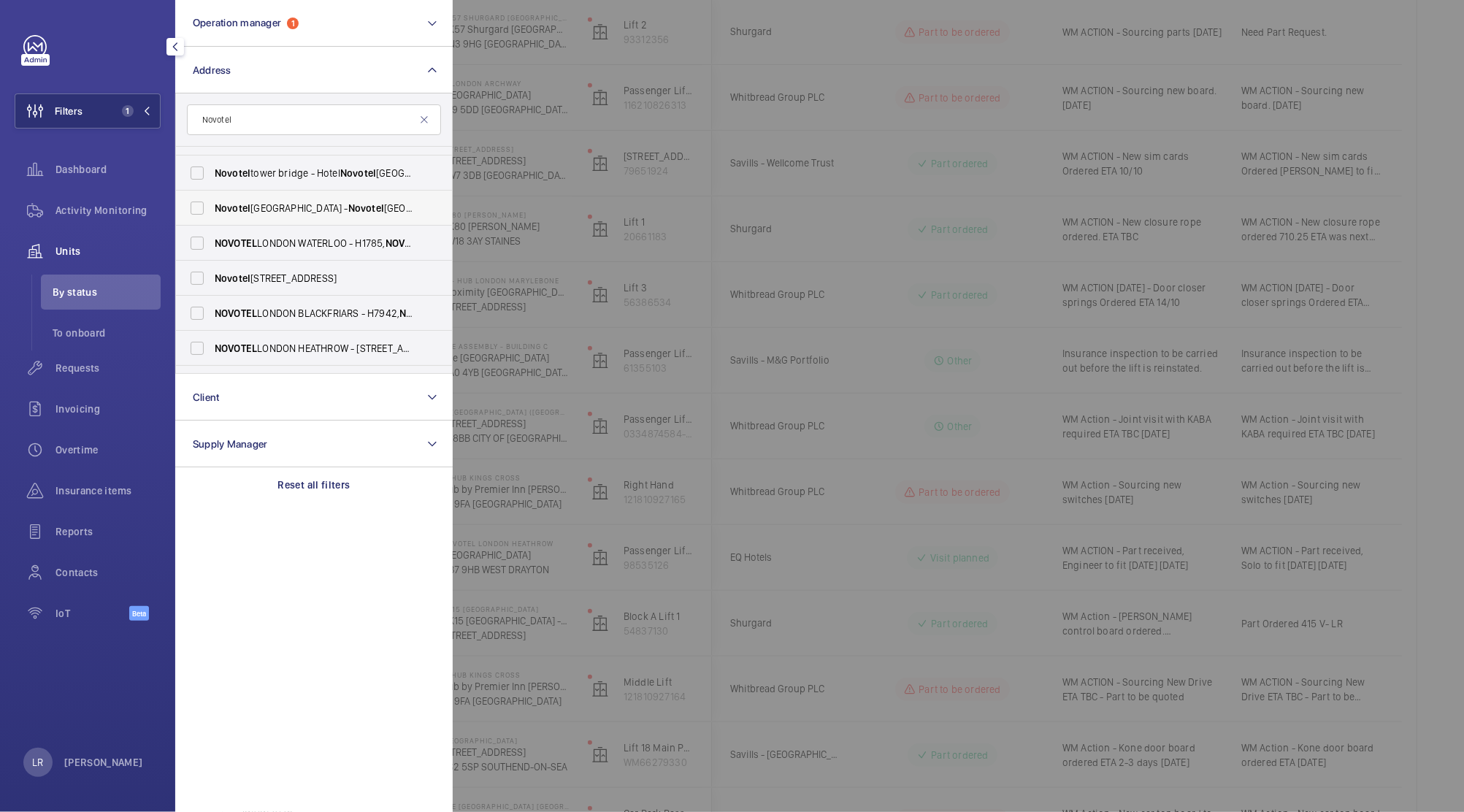
scroll to position [133, 0]
type input "Novotel"
click at [326, 352] on span "NOVOTEL LONDON [STREET_ADDRESS]" at bounding box center [315, 347] width 200 height 15
click at [212, 352] on input "NOVOTEL LONDON [STREET_ADDRESS]" at bounding box center [197, 347] width 29 height 29
checkbox input "true"
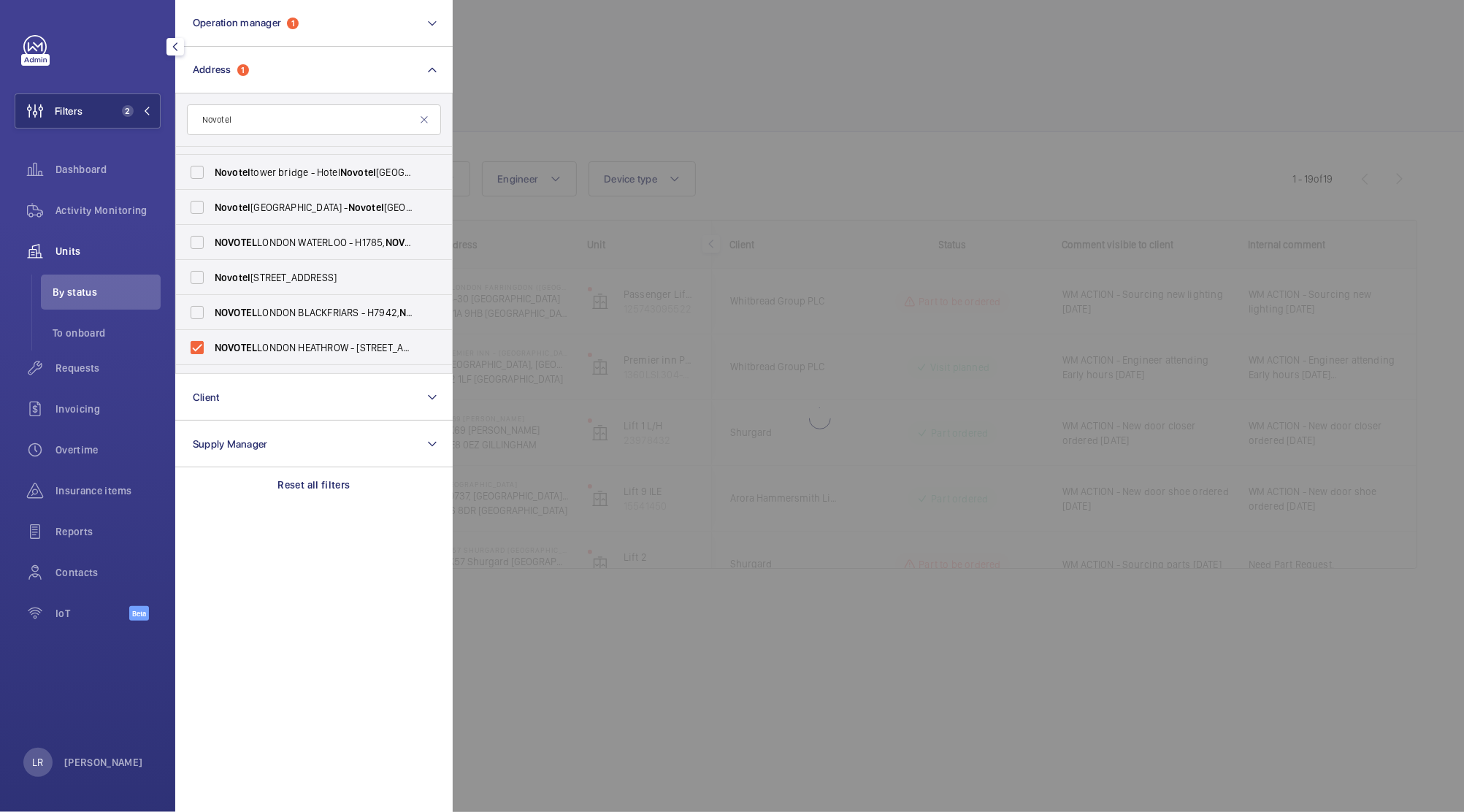
click at [518, 309] on div at bounding box center [1184, 406] width 1464 height 812
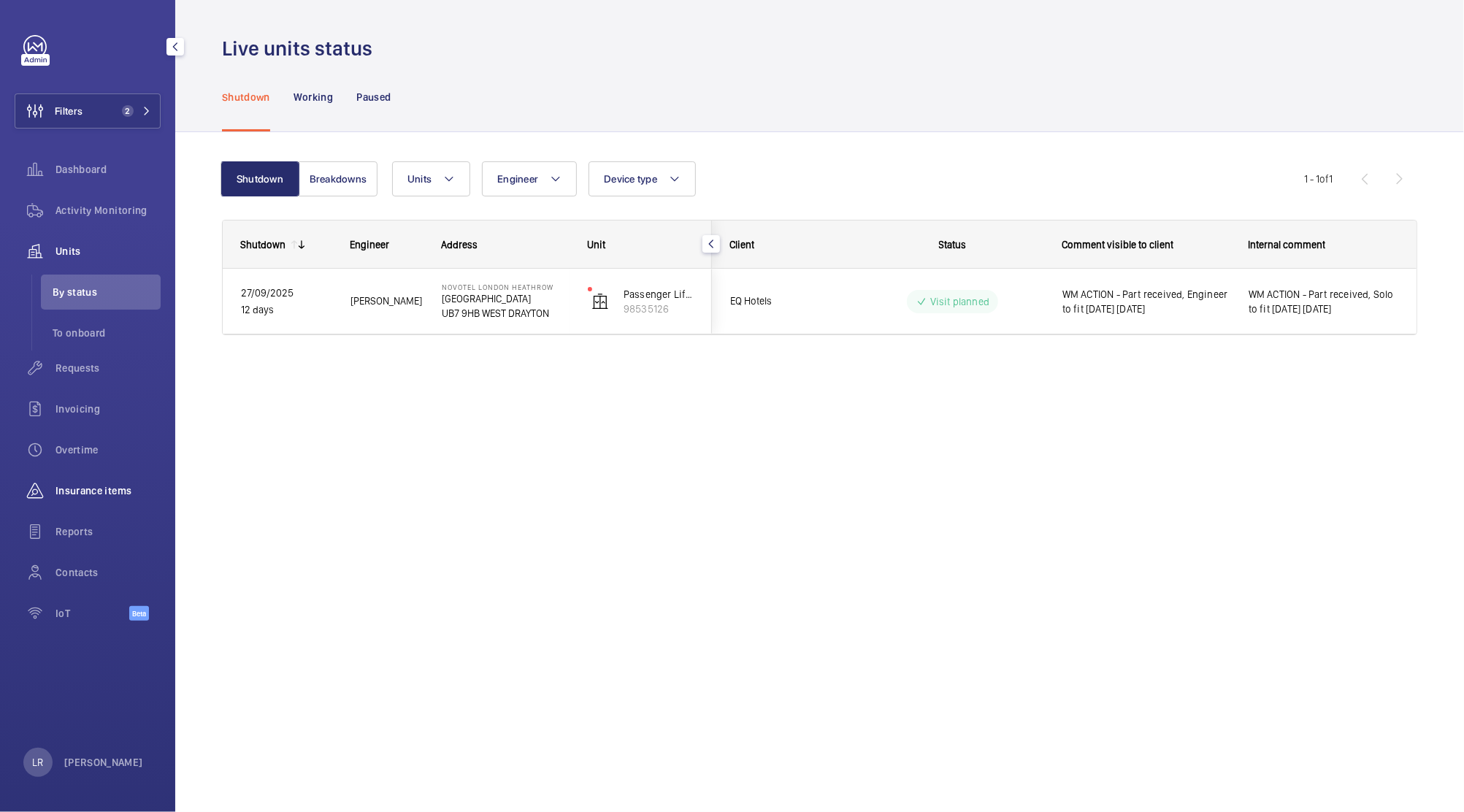
click at [107, 494] on span "Insurance items" at bounding box center [108, 490] width 105 height 15
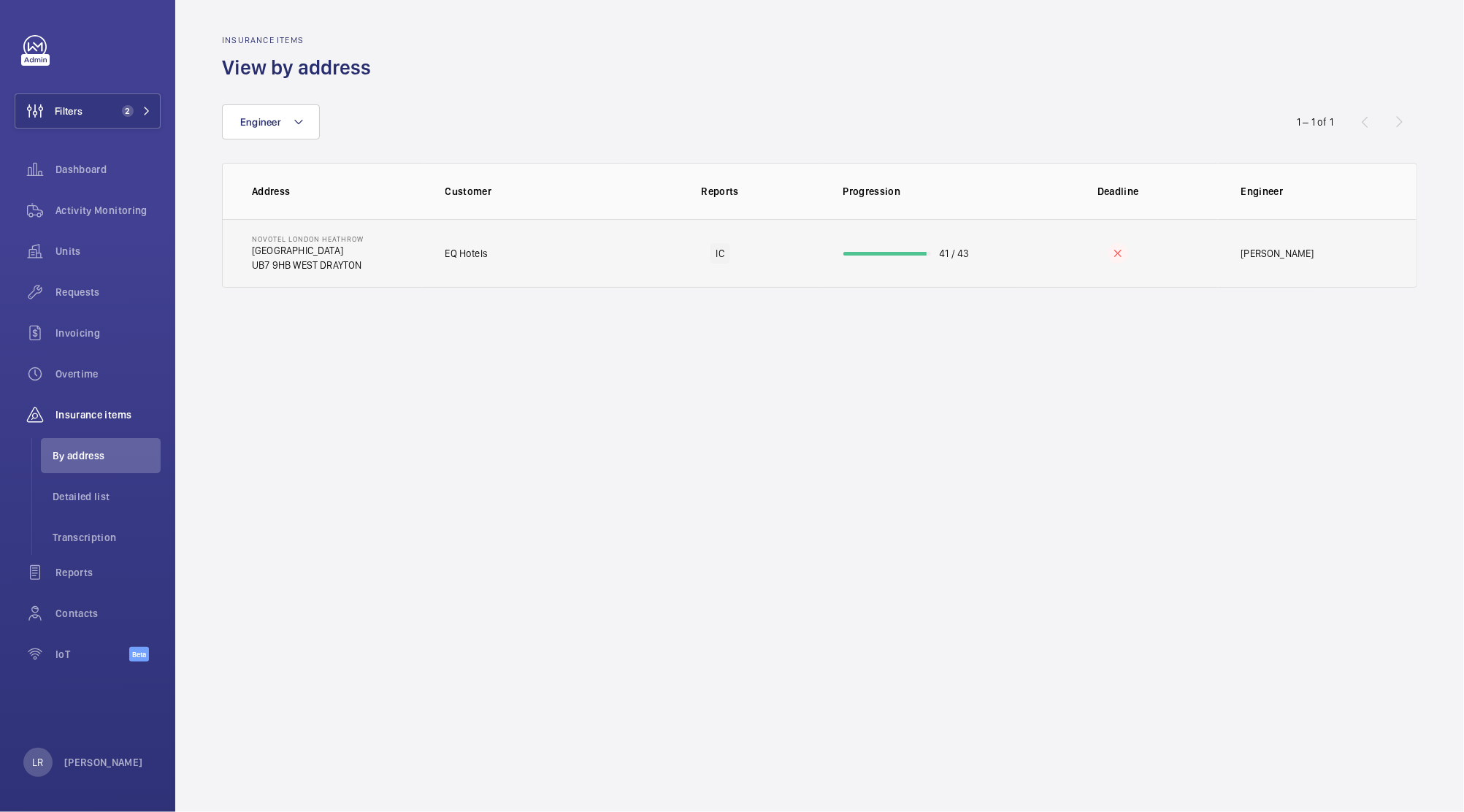
click at [570, 262] on td "EQ Hotels" at bounding box center [521, 253] width 200 height 69
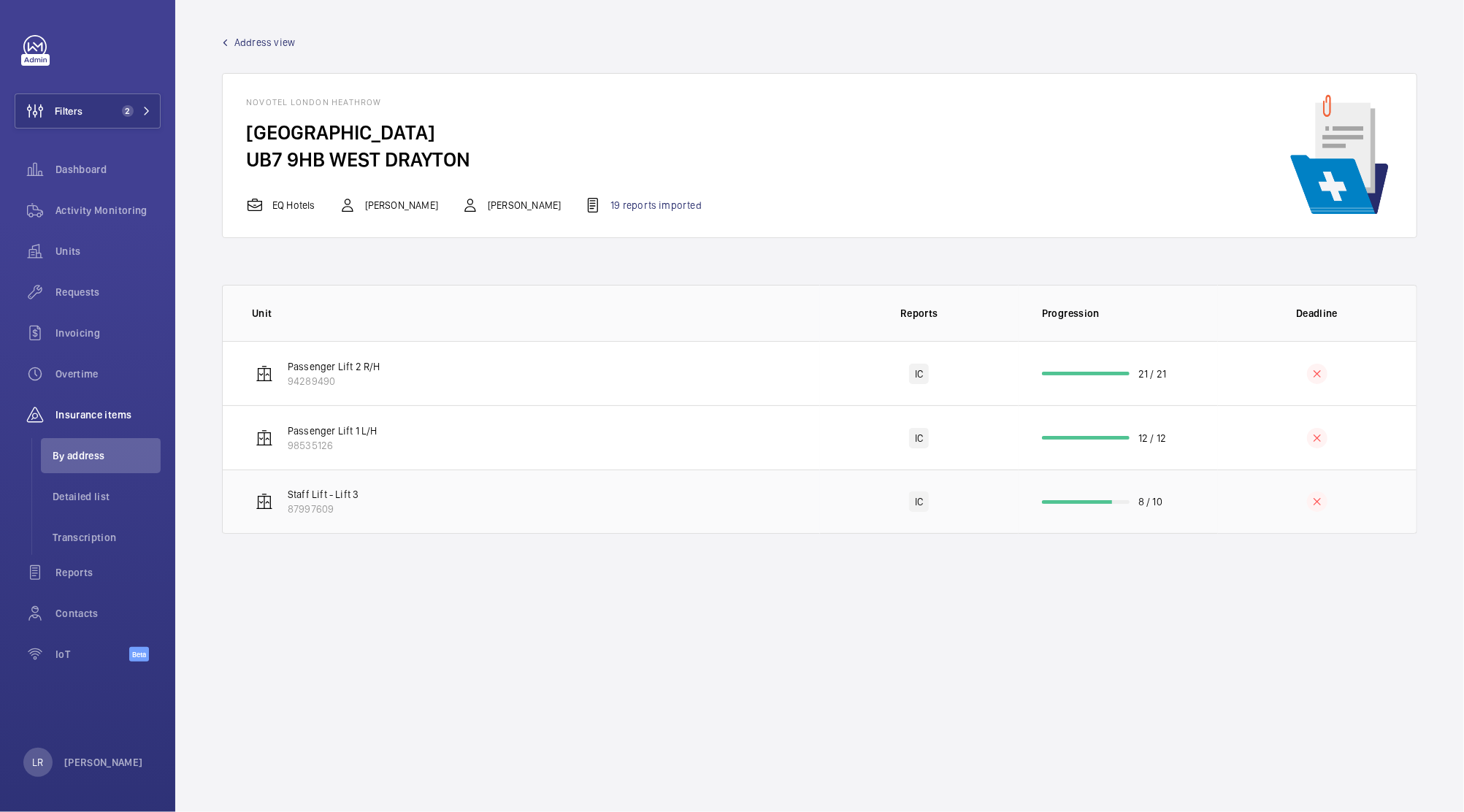
click at [553, 482] on td "Staff Lift - Lift 3 87997609" at bounding box center [521, 502] width 597 height 65
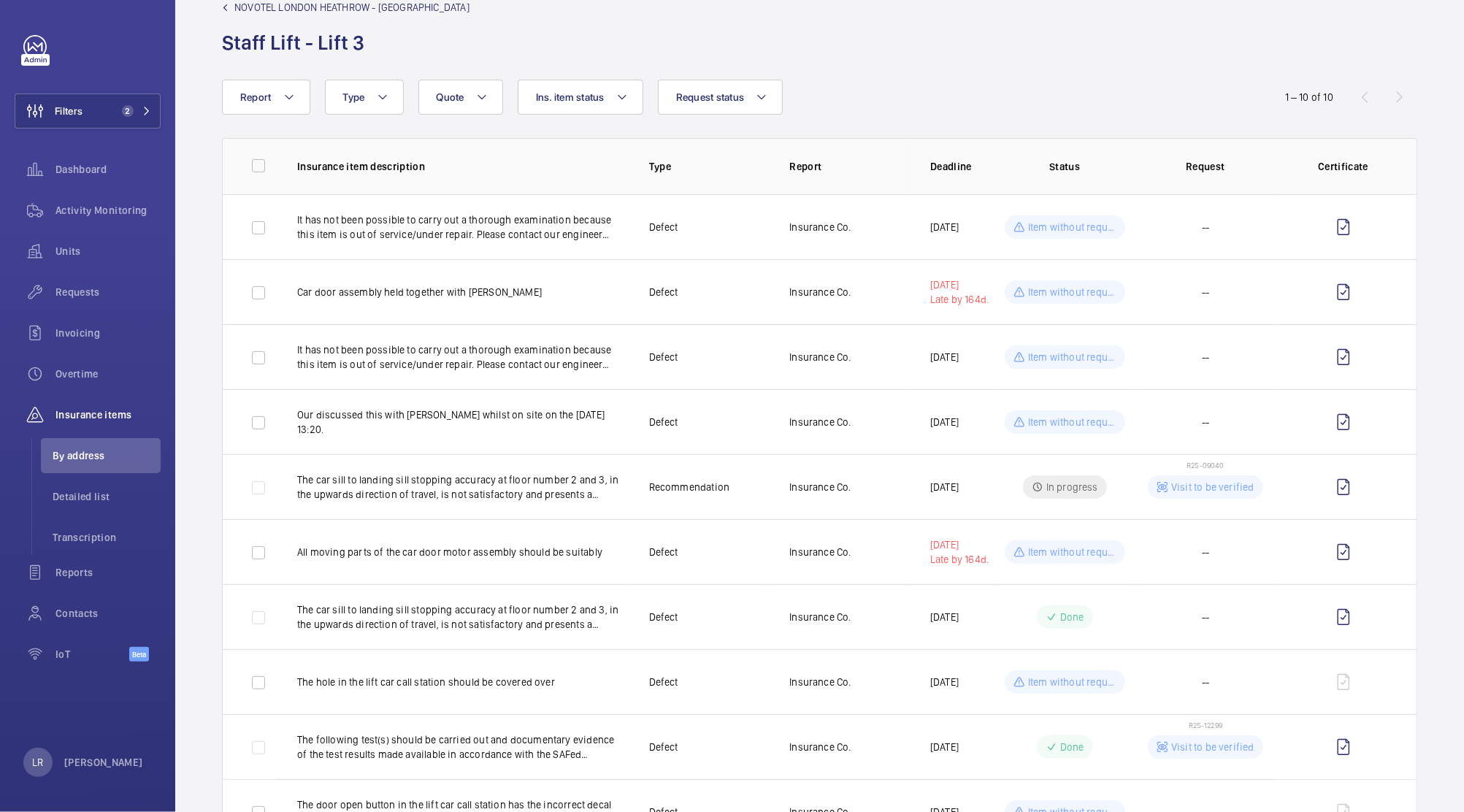
scroll to position [102, 0]
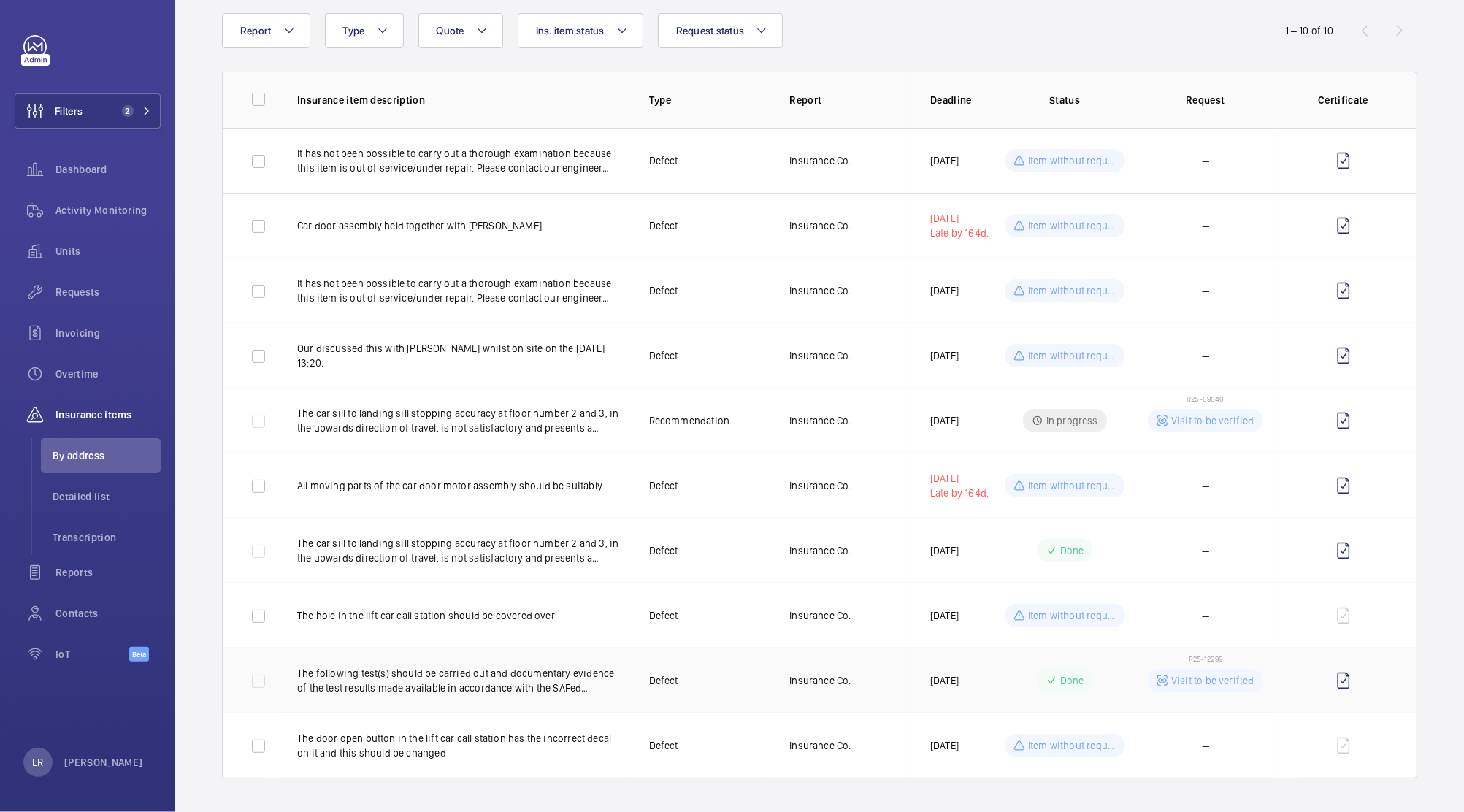
click at [1069, 654] on td "Done" at bounding box center [1065, 680] width 141 height 65
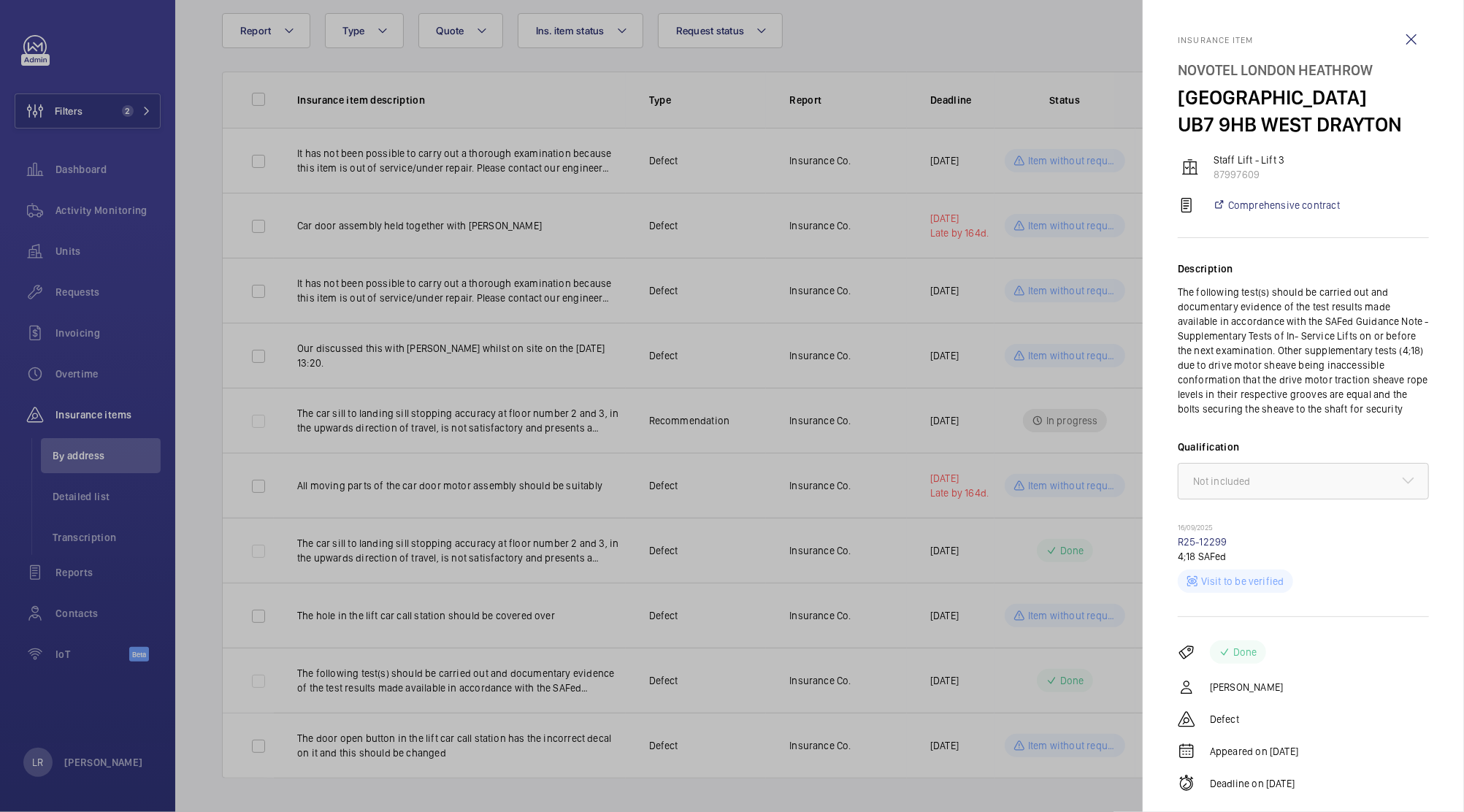
click at [1080, 651] on div at bounding box center [732, 406] width 1464 height 812
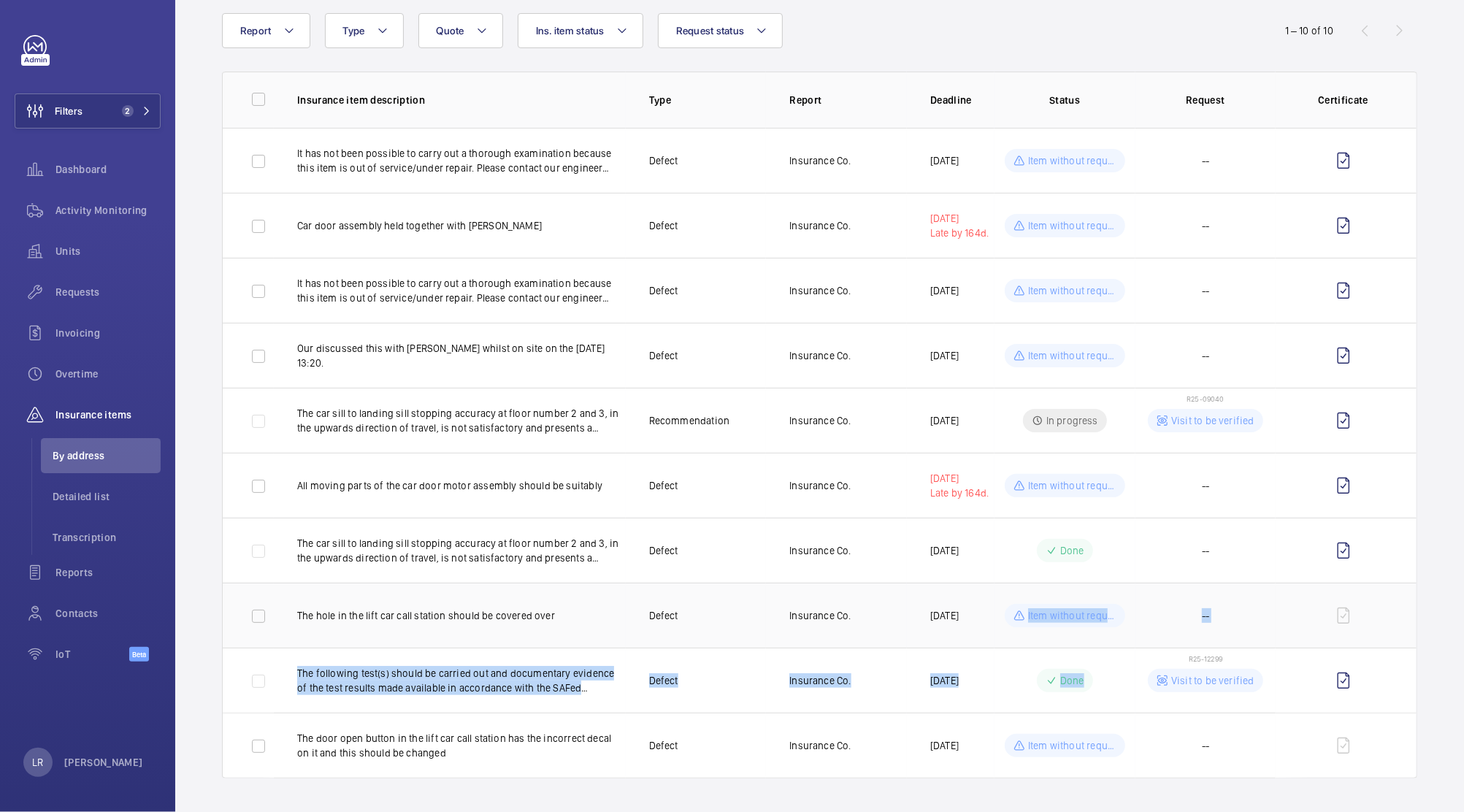
drag, startPoint x: 1080, startPoint y: 651, endPoint x: 987, endPoint y: 604, distance: 104.2
click at [987, 604] on mat-sidenav-container "Filters 2 Dashboard Activity Monitoring Units Requests Invoicing Overtime Insur…" at bounding box center [732, 406] width 1464 height 812
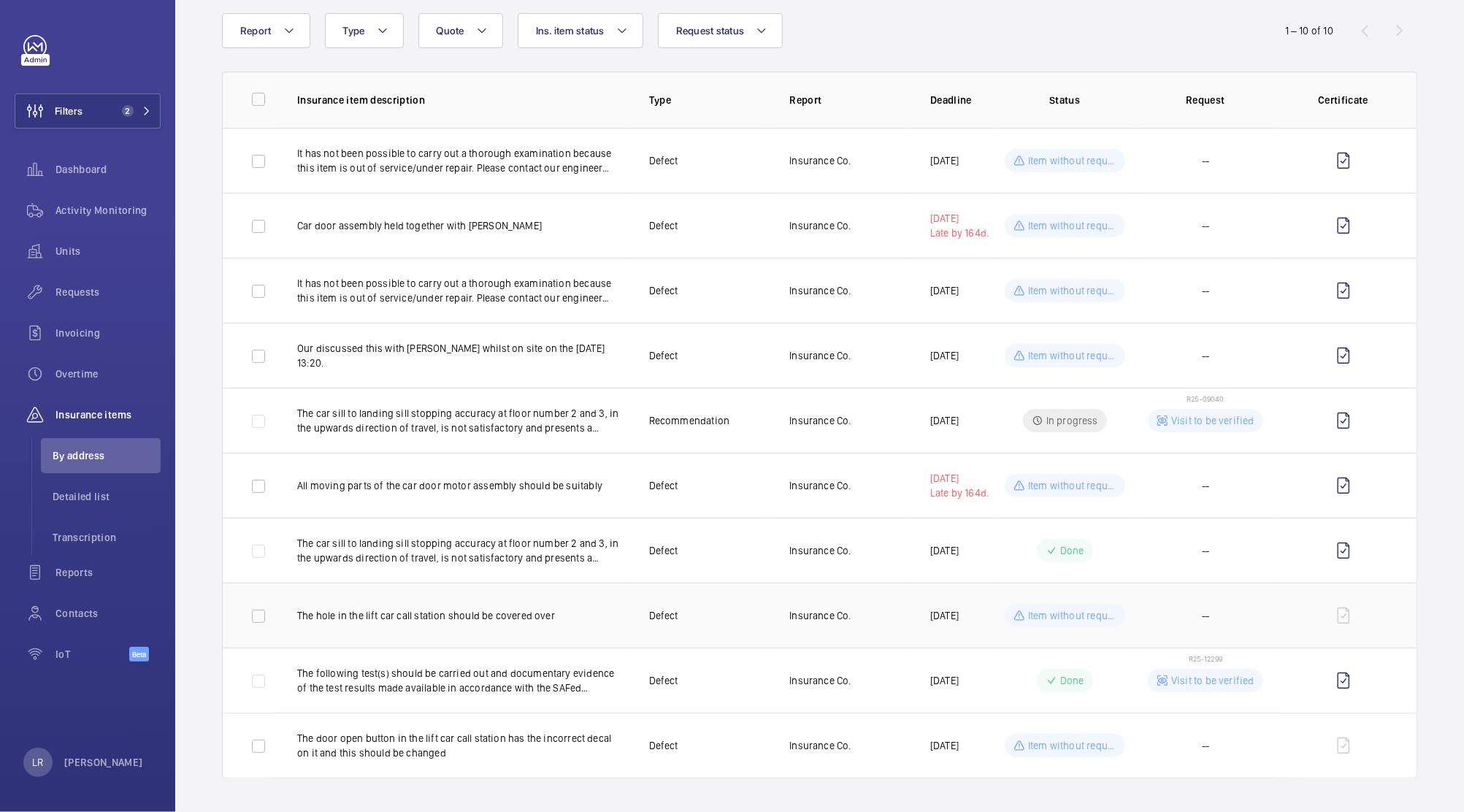
click at [995, 604] on td "Item without request" at bounding box center [1065, 615] width 141 height 65
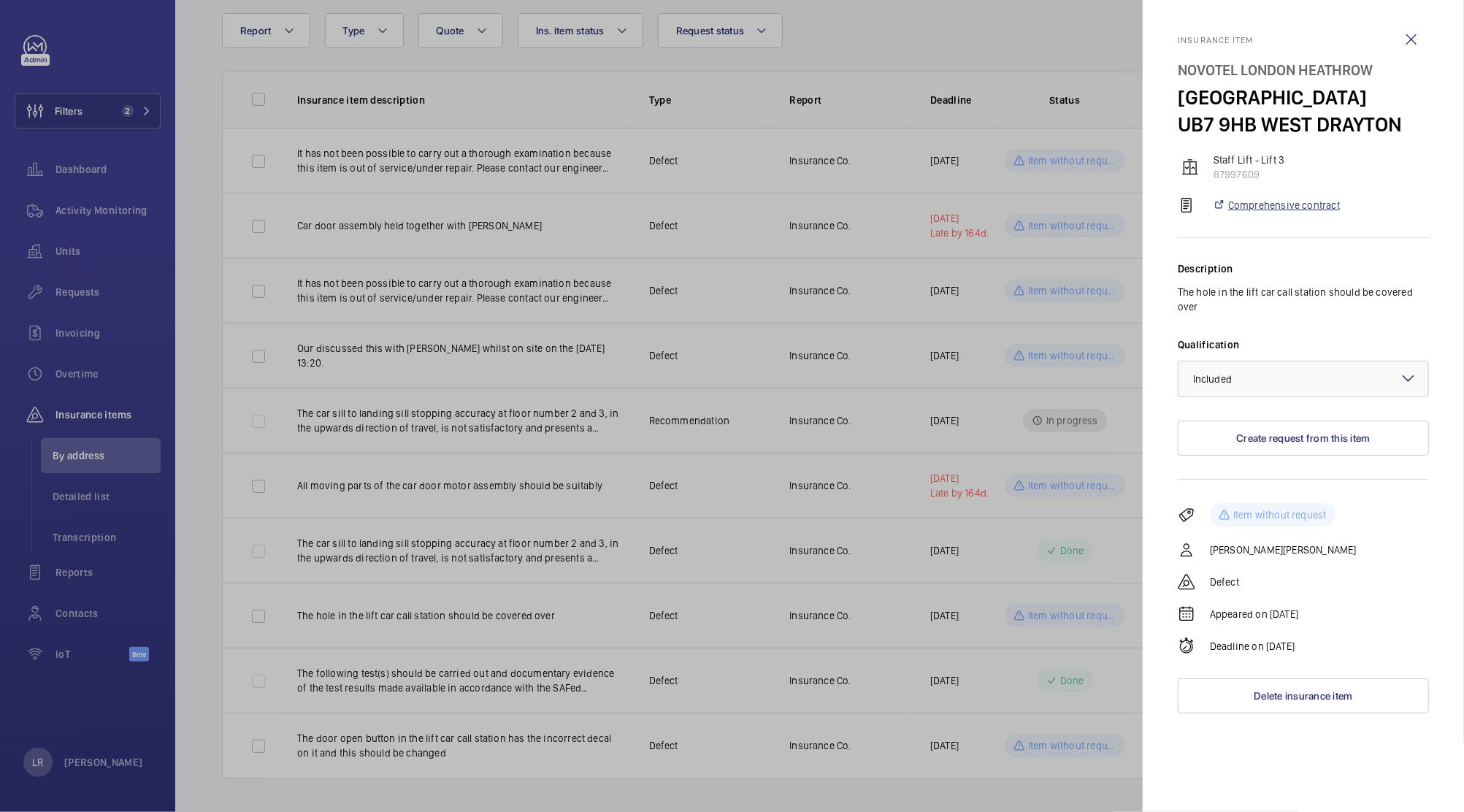
click at [1304, 208] on link "Comprehensive contract" at bounding box center [1276, 205] width 127 height 15
click at [915, 353] on div at bounding box center [732, 406] width 1464 height 812
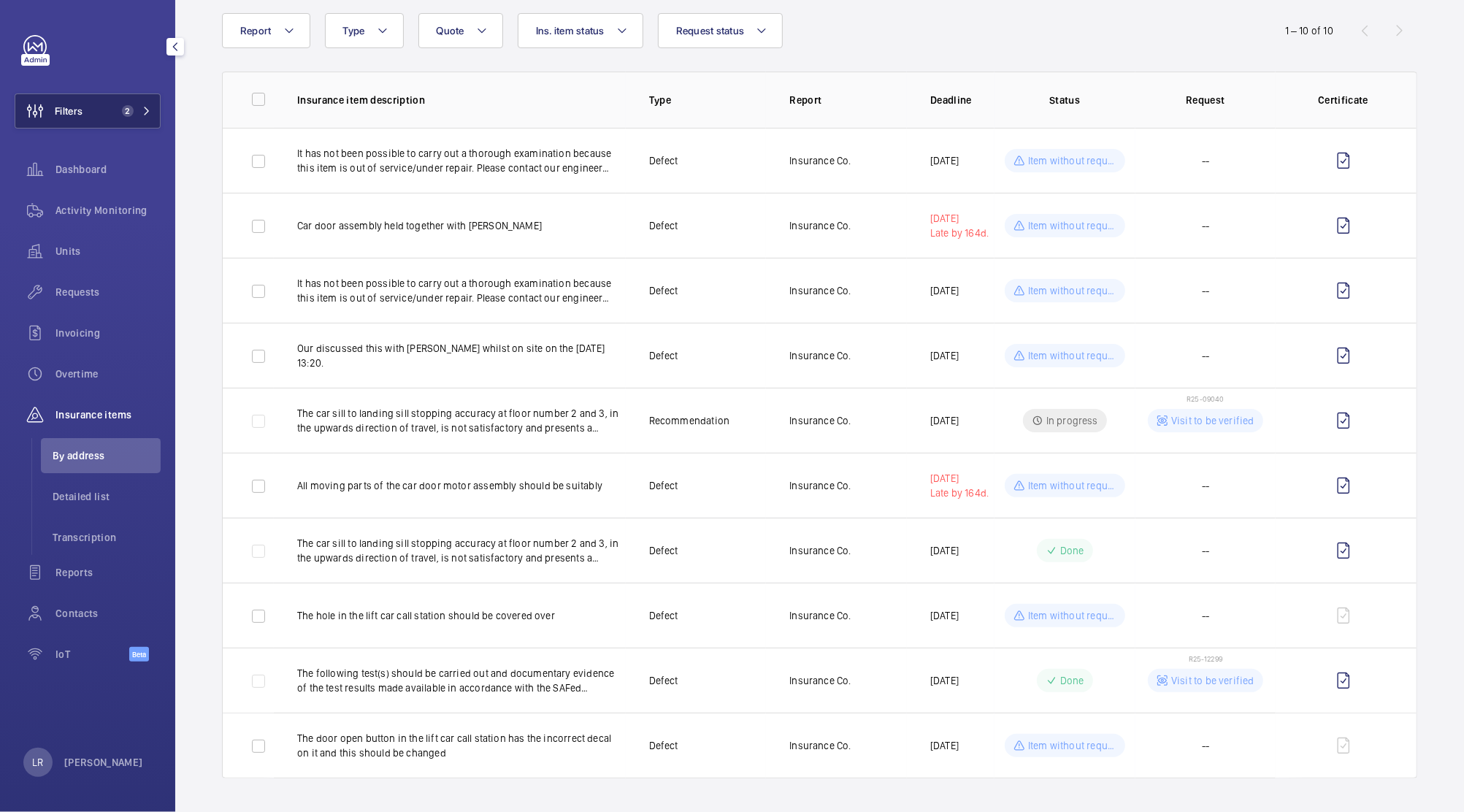
click at [133, 95] on button "Filters 2" at bounding box center [87, 111] width 146 height 35
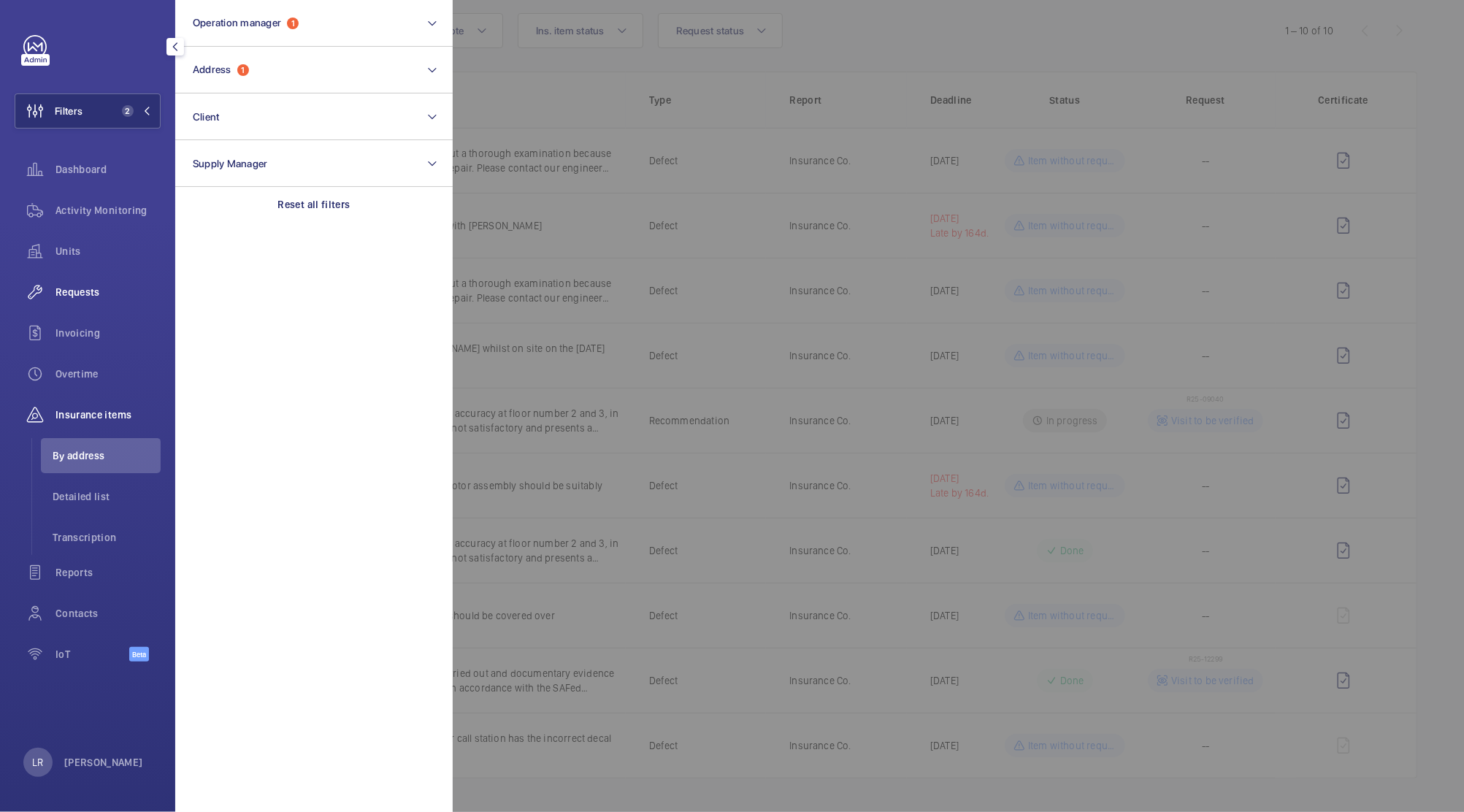
click at [95, 304] on div "Requests" at bounding box center [87, 292] width 146 height 35
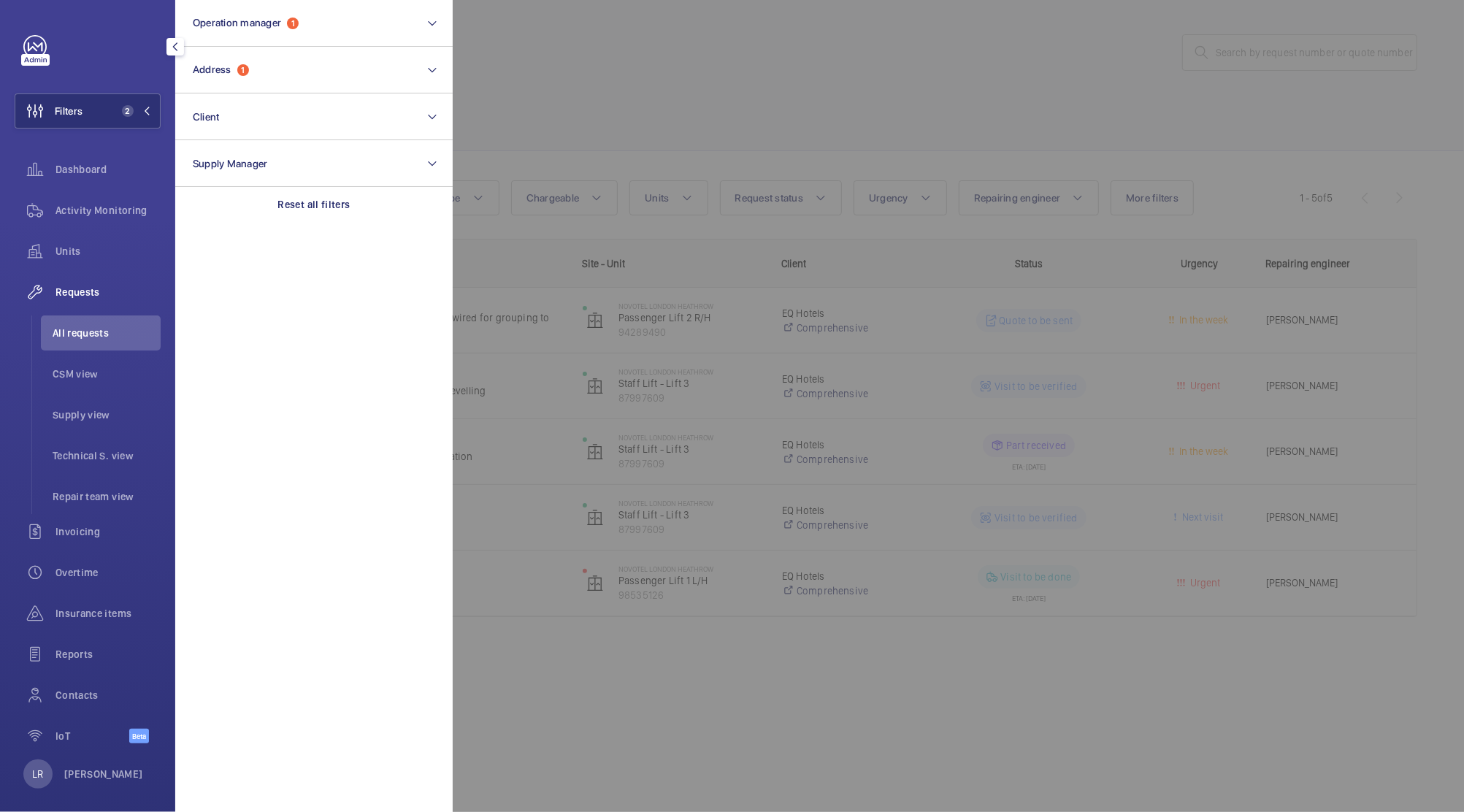
click at [613, 427] on div at bounding box center [1184, 406] width 1464 height 812
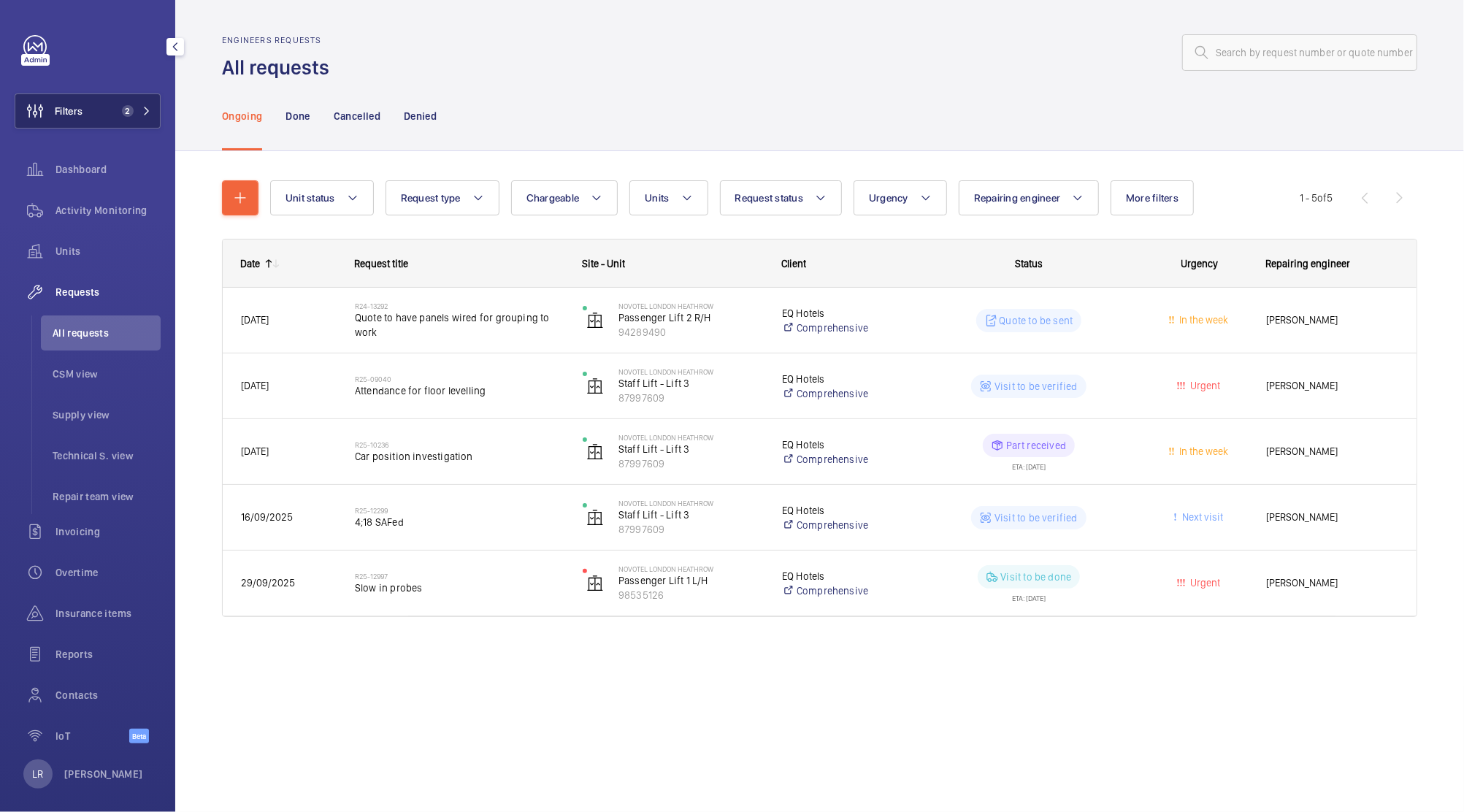
click at [154, 108] on button "Filters 2" at bounding box center [87, 111] width 146 height 35
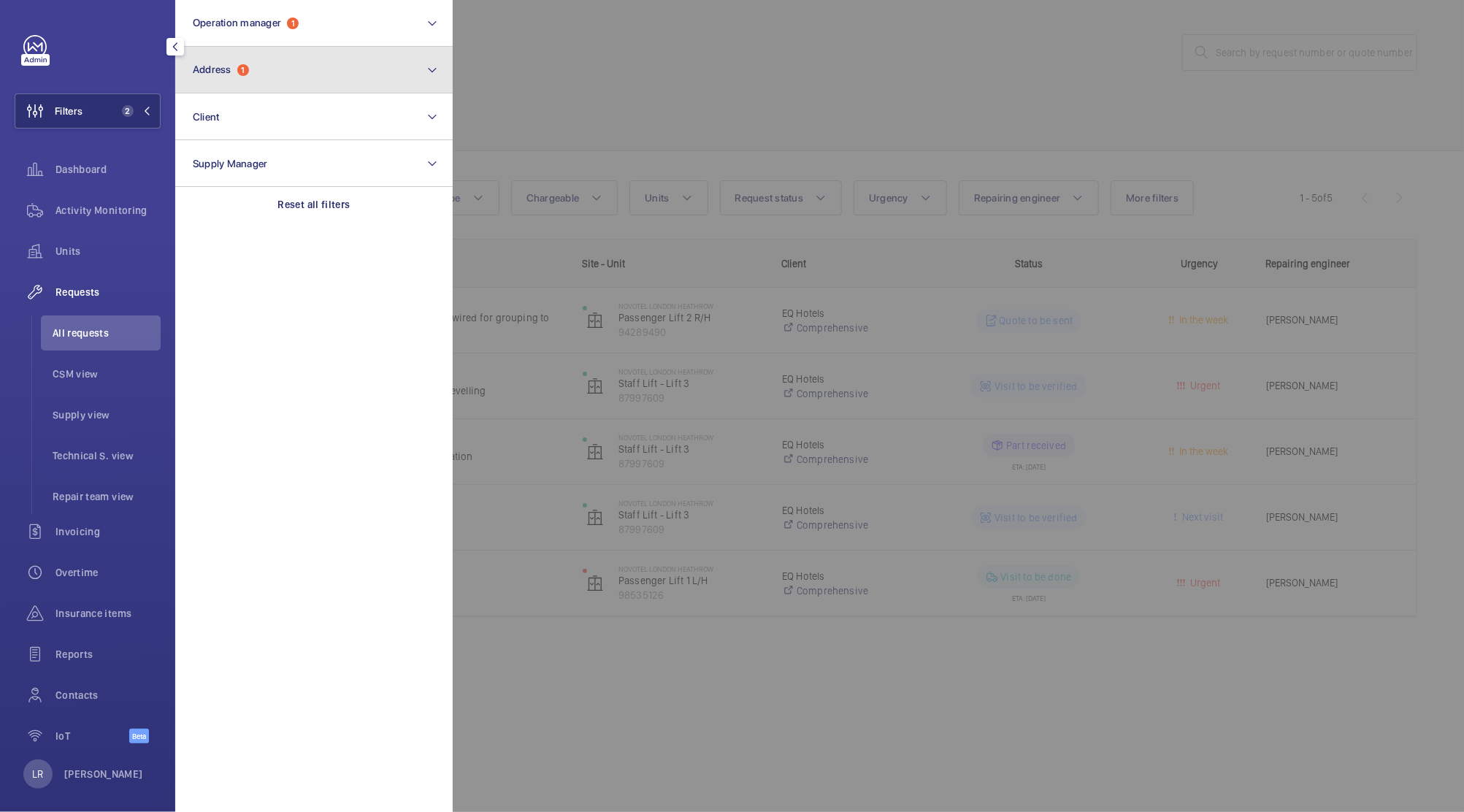
click at [292, 83] on button "Address 1" at bounding box center [313, 70] width 277 height 47
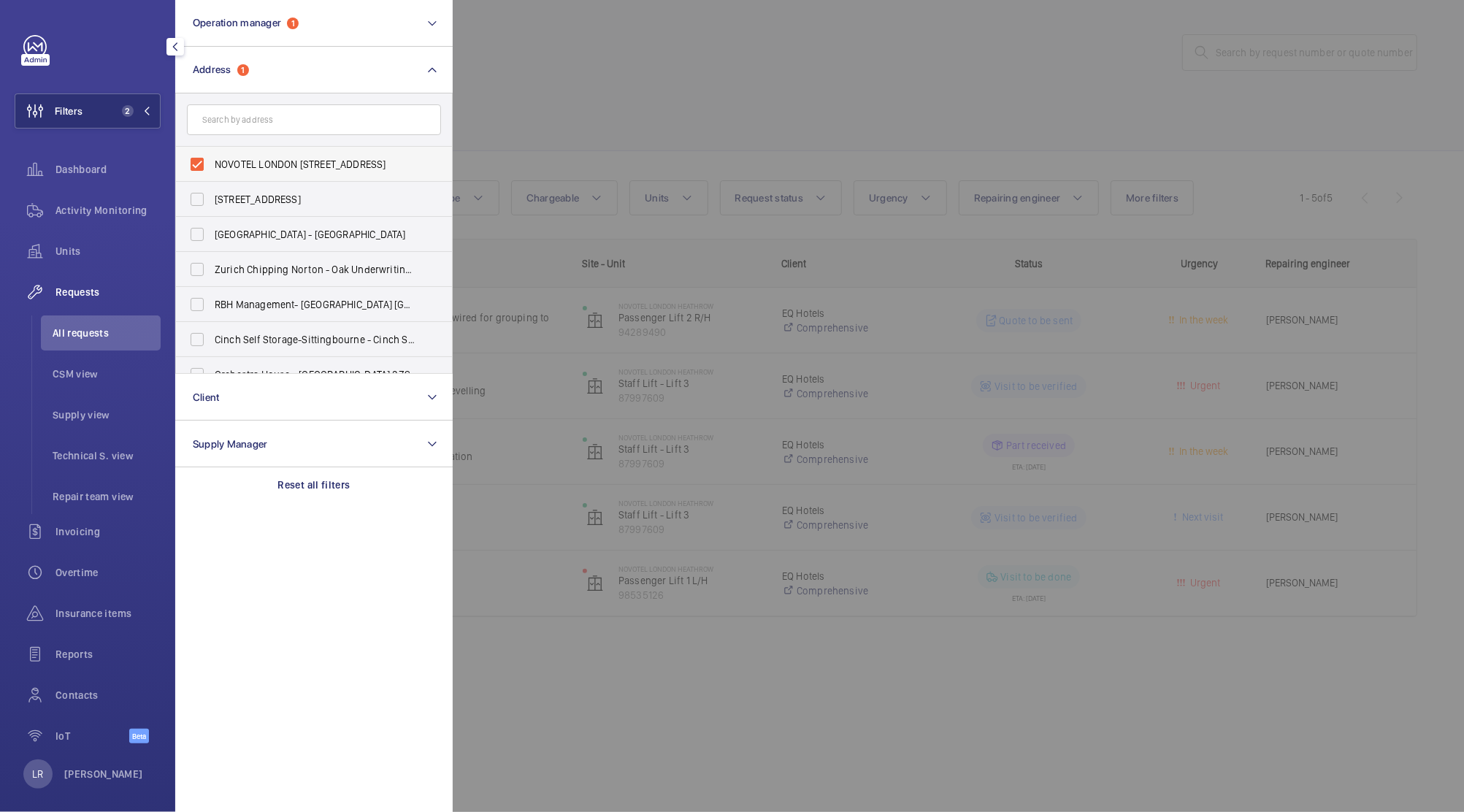
click at [294, 161] on span "NOVOTEL LONDON [STREET_ADDRESS]" at bounding box center [315, 164] width 200 height 15
click at [212, 161] on input "NOVOTEL LONDON [STREET_ADDRESS]" at bounding box center [197, 164] width 29 height 29
checkbox input "false"
click at [583, 189] on div at bounding box center [1184, 406] width 1464 height 812
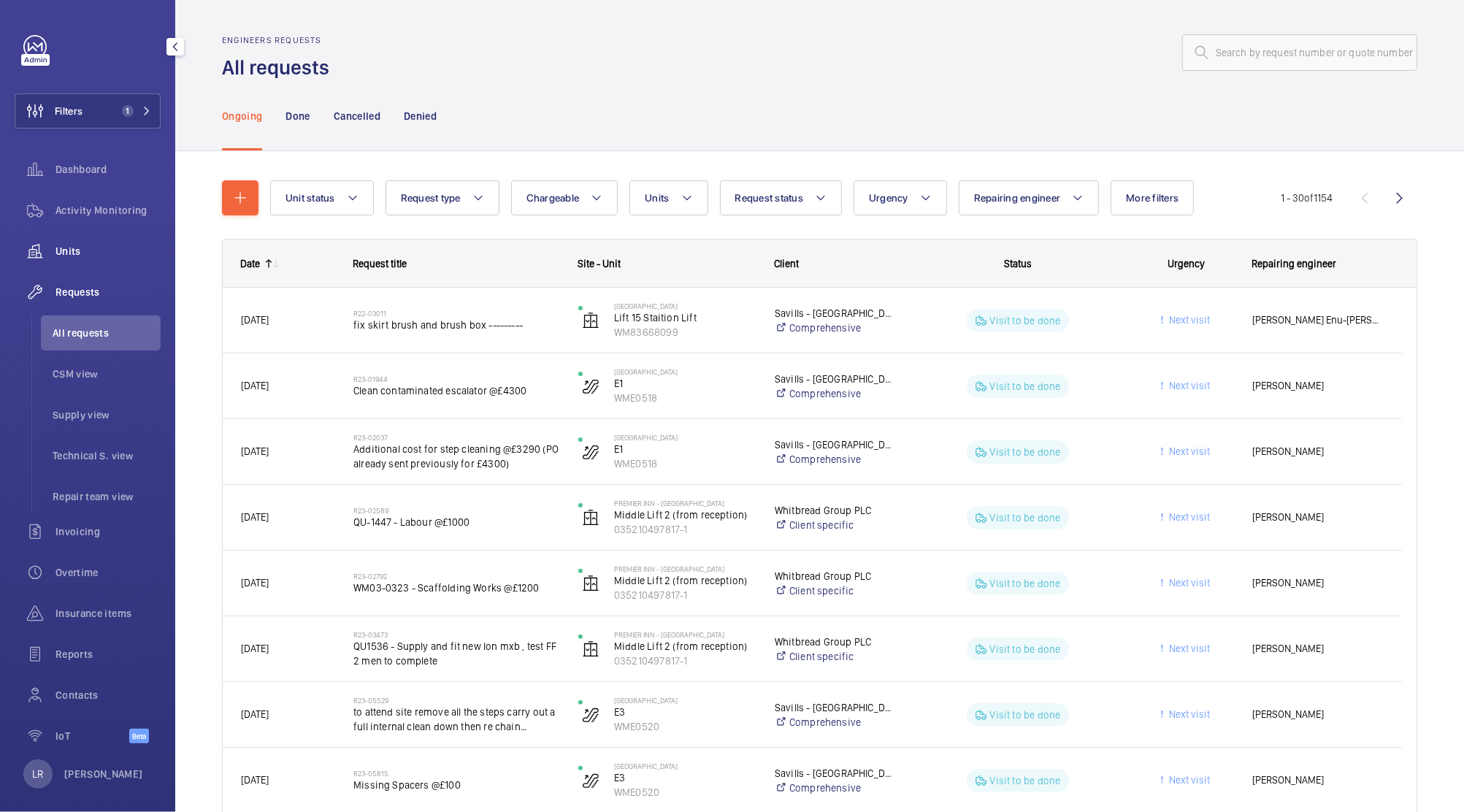
click at [89, 261] on div "Units" at bounding box center [87, 250] width 146 height 35
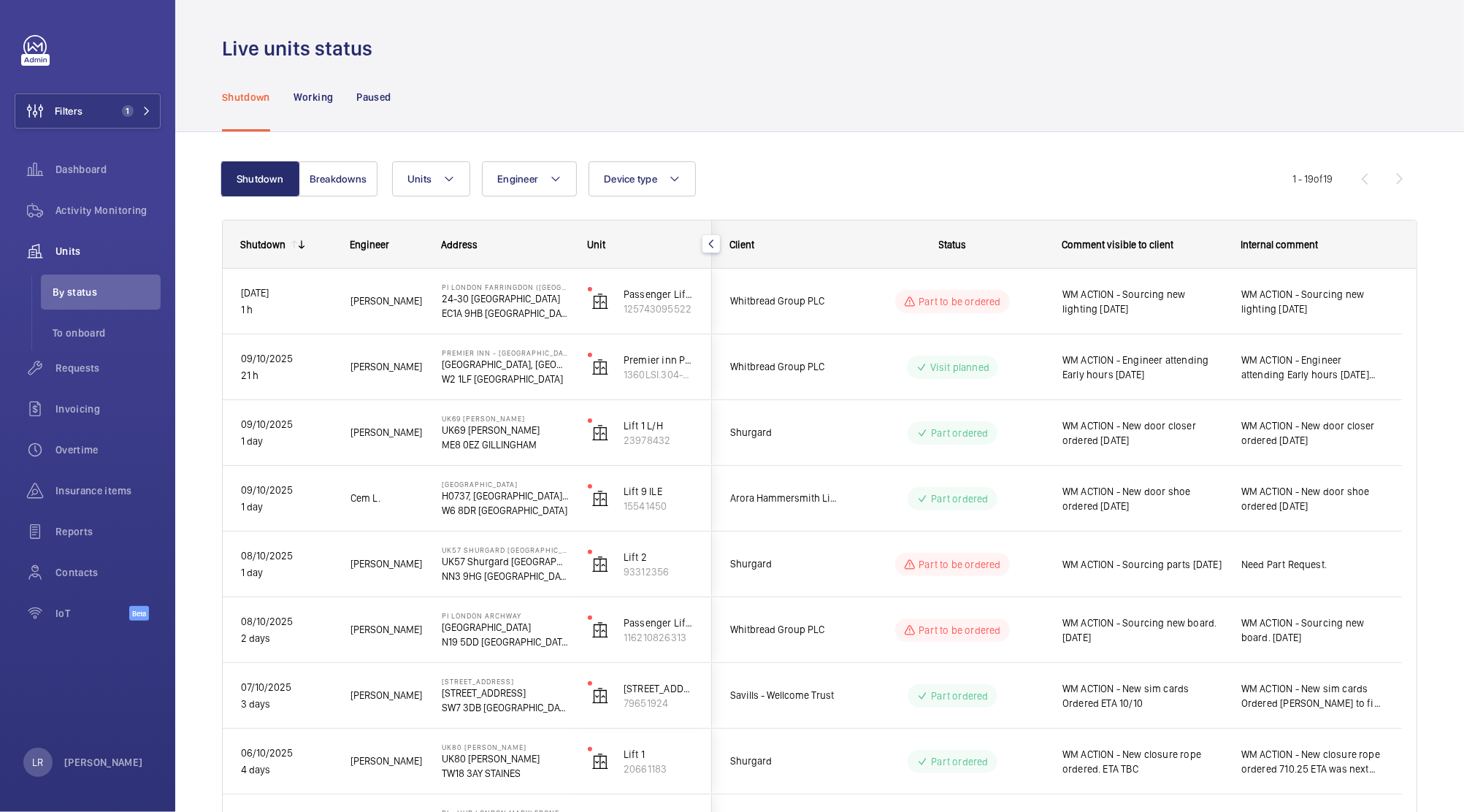
click at [532, 61] on div "Live units status" at bounding box center [819, 48] width 1195 height 27
